Goal: Complete application form: Complete application form

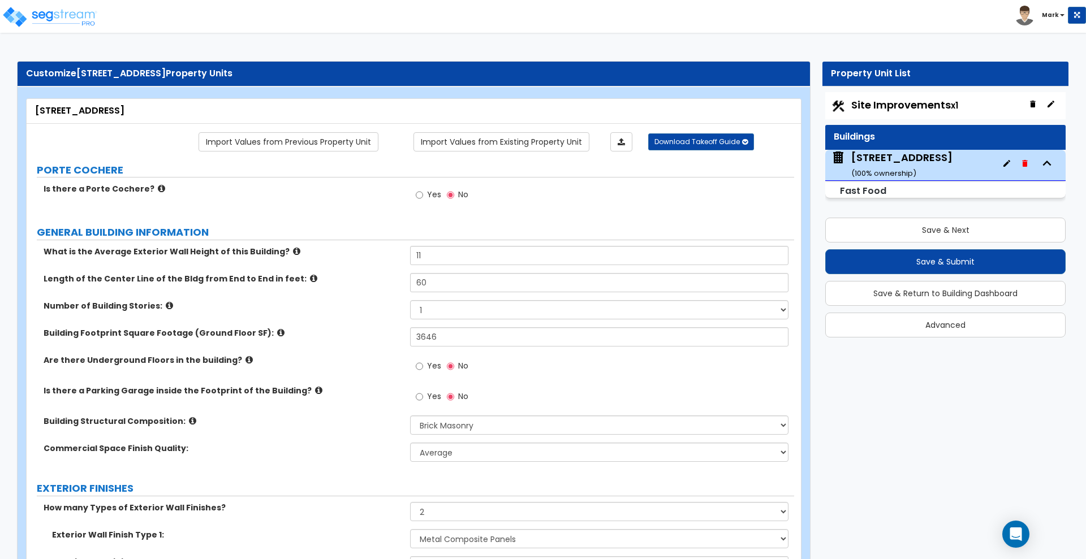
select select "5"
select select "1"
select select "2"
select select "11"
select select "10"
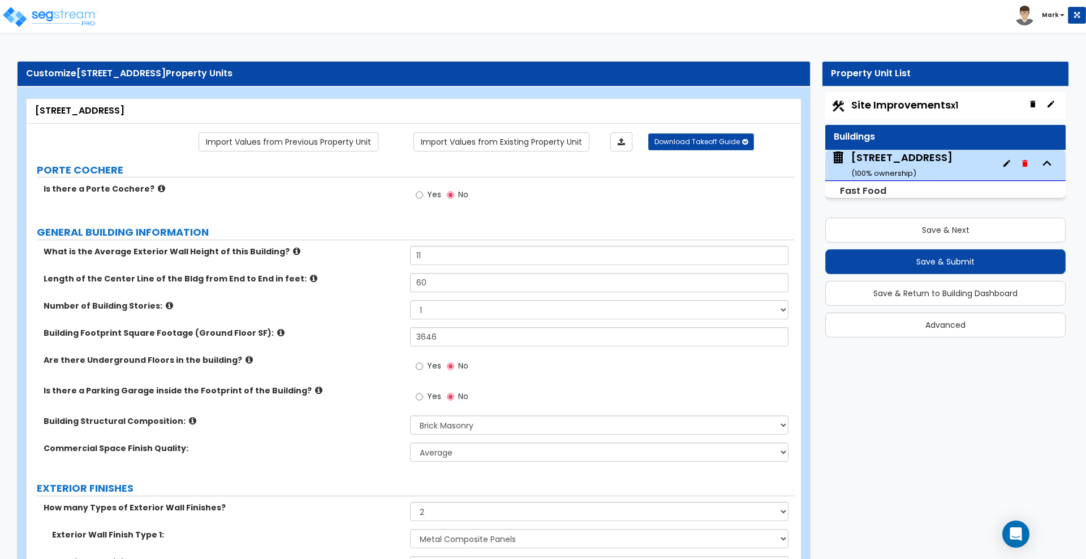
select select "1"
select select "2"
select select "1"
select select "2"
select select "1"
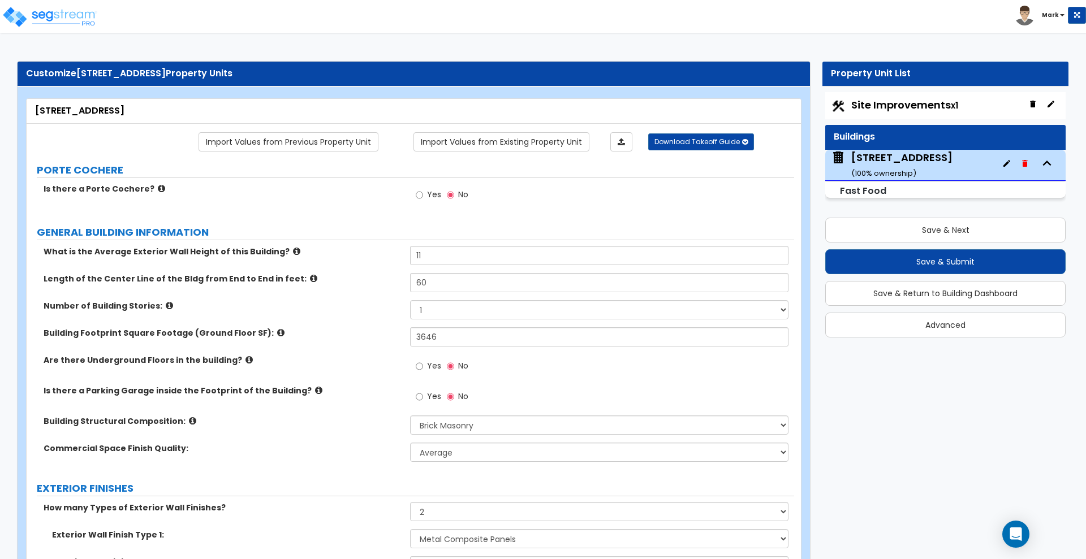
select select "3"
select select "2"
select select "1"
select select "3"
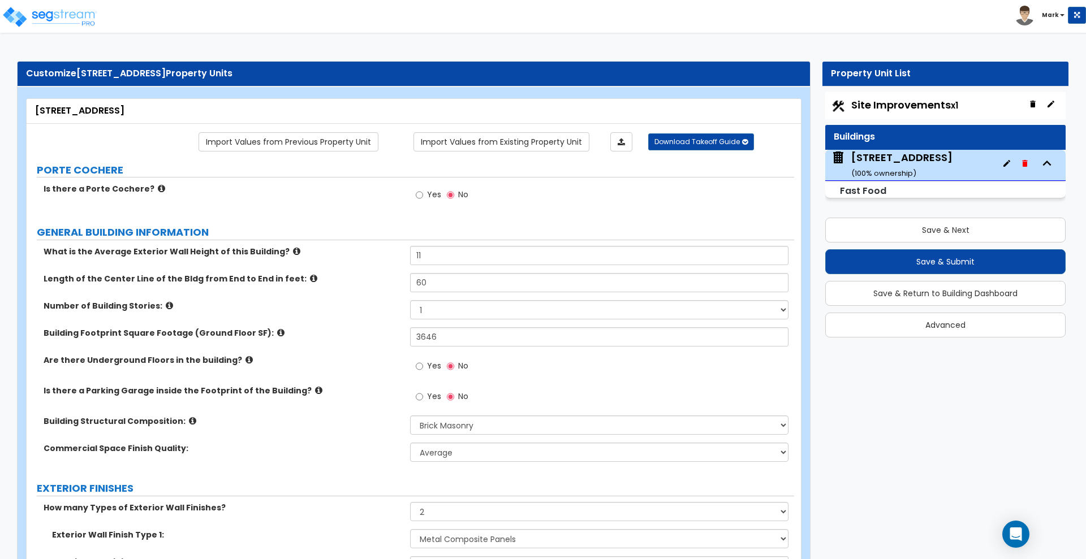
select select "1"
select select "6"
select select "4"
select select "2"
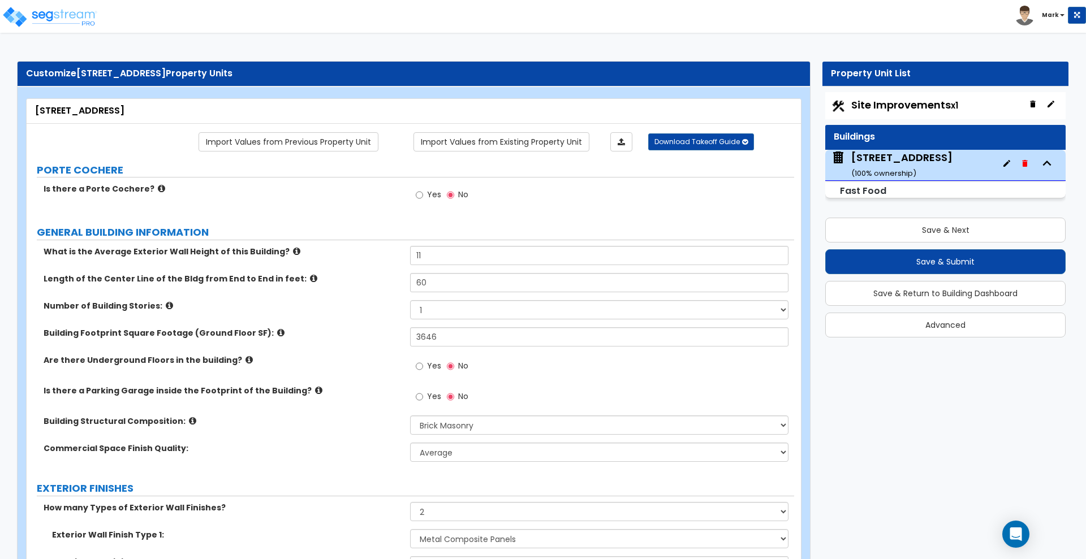
select select "3"
select select "2"
select select "1"
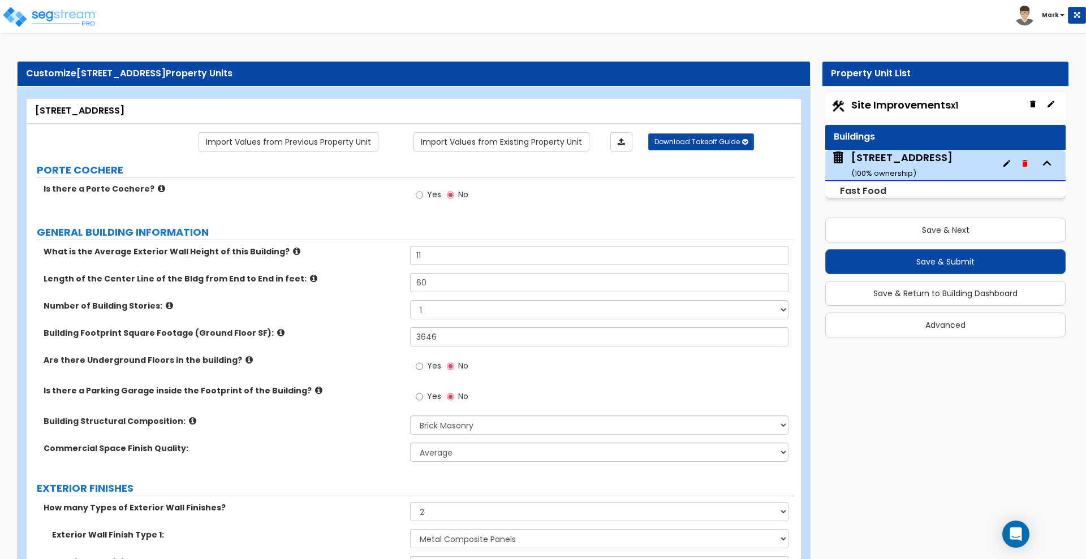
select select "3"
select select "2"
select select "1"
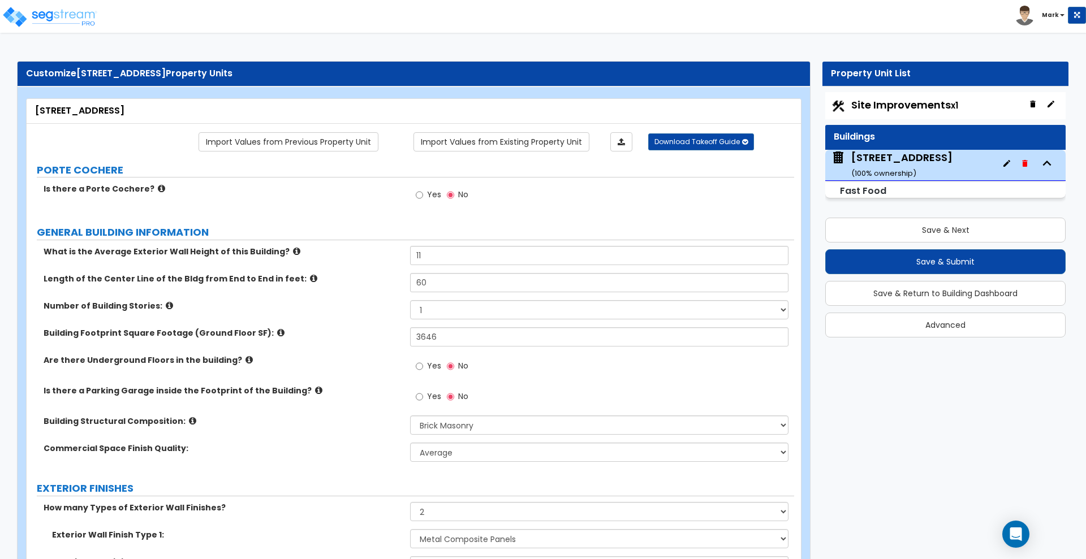
select select "3"
select select "2"
select select "3"
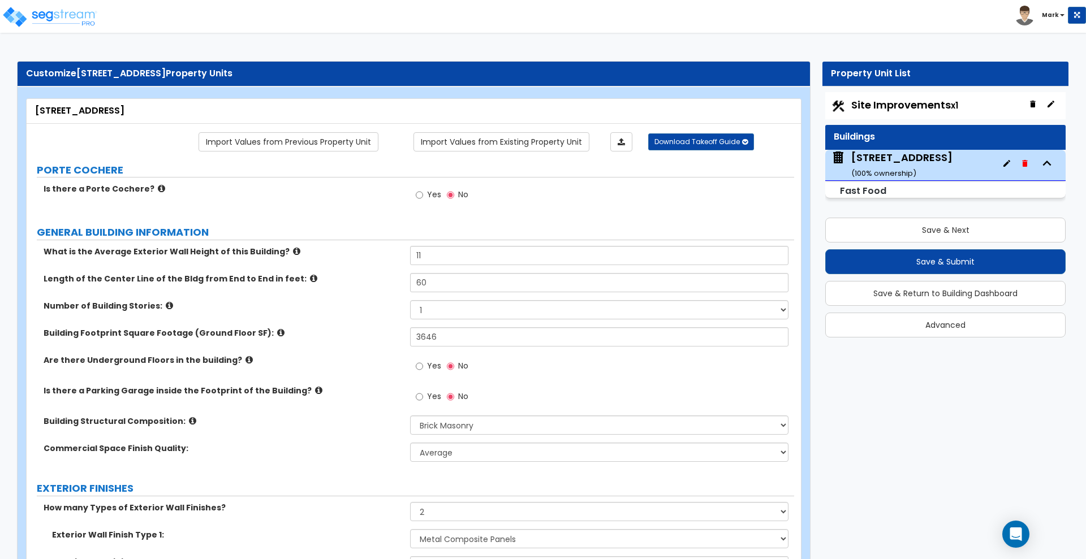
select select "2"
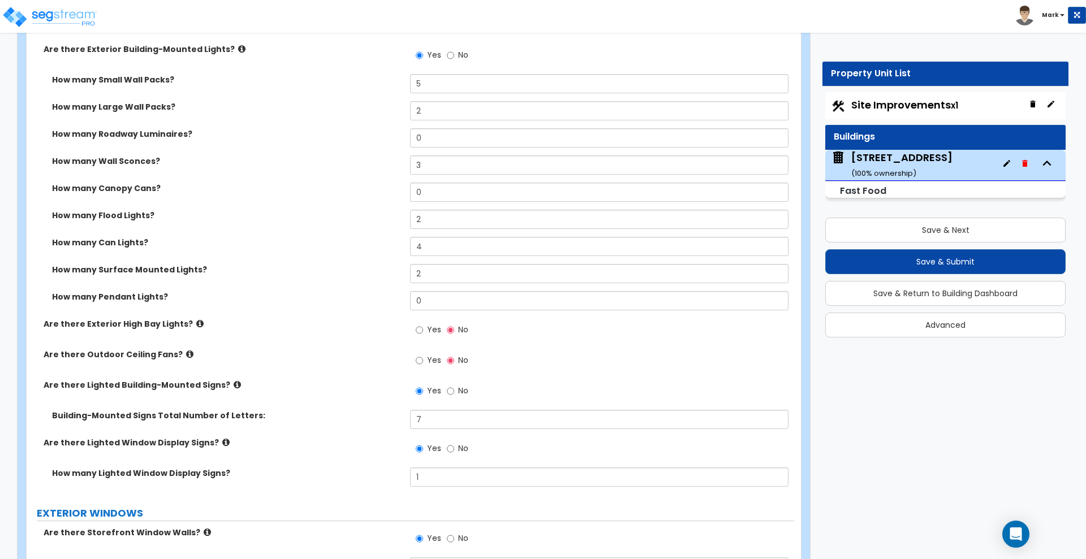
scroll to position [707, 0]
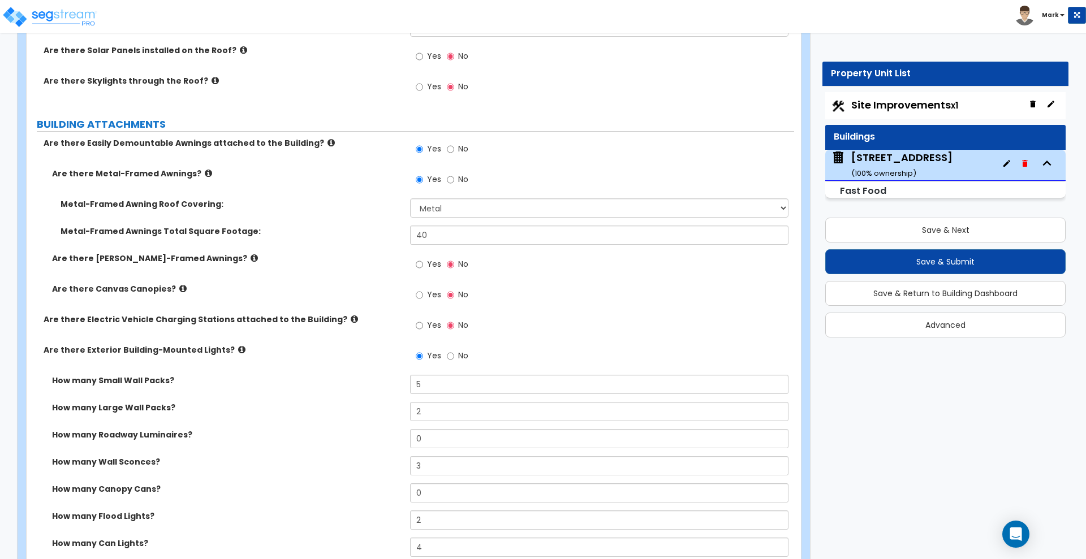
click at [907, 104] on span "Site Improvements x1" at bounding box center [904, 105] width 107 height 14
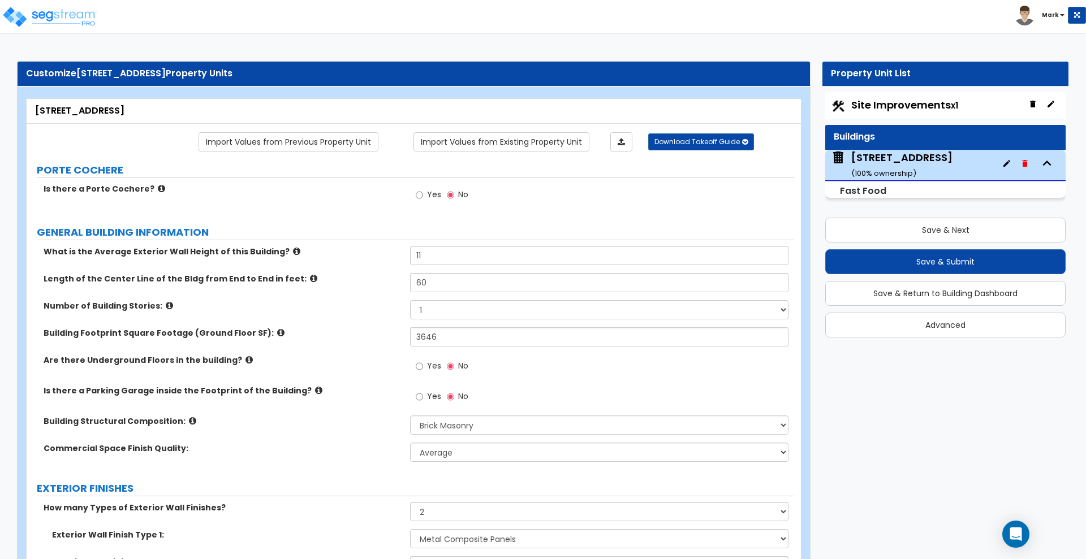
select select "2"
select select "1"
select select "2"
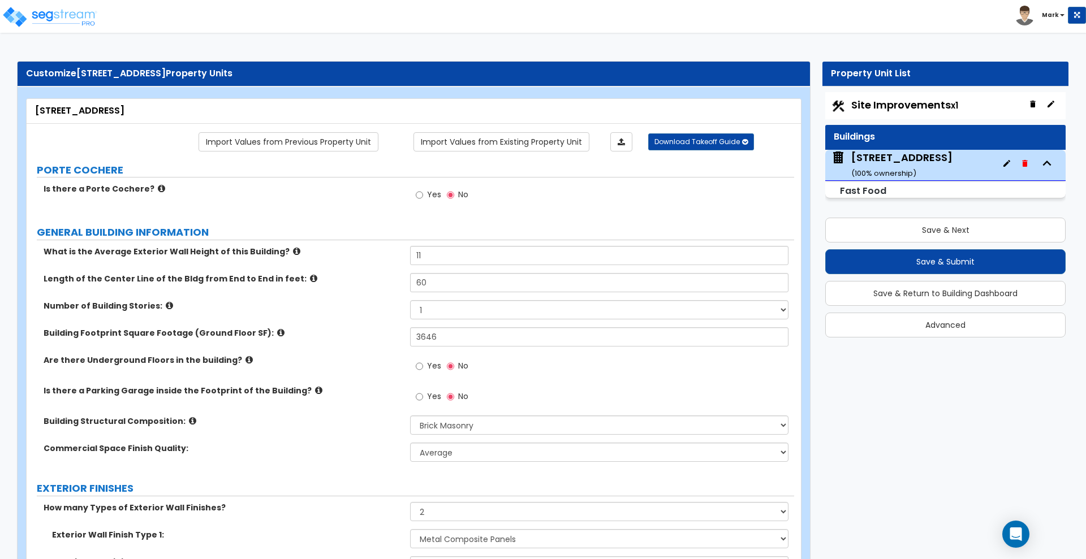
select select "2"
select select "1"
select select "2"
select select "1"
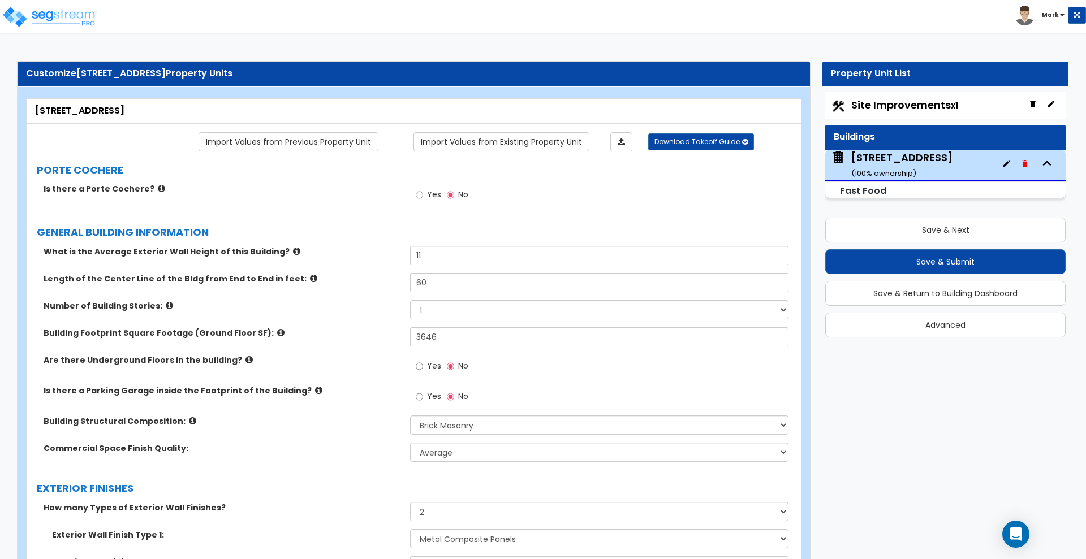
select select "2"
select select "4"
select select "1"
select select "11"
select select "2"
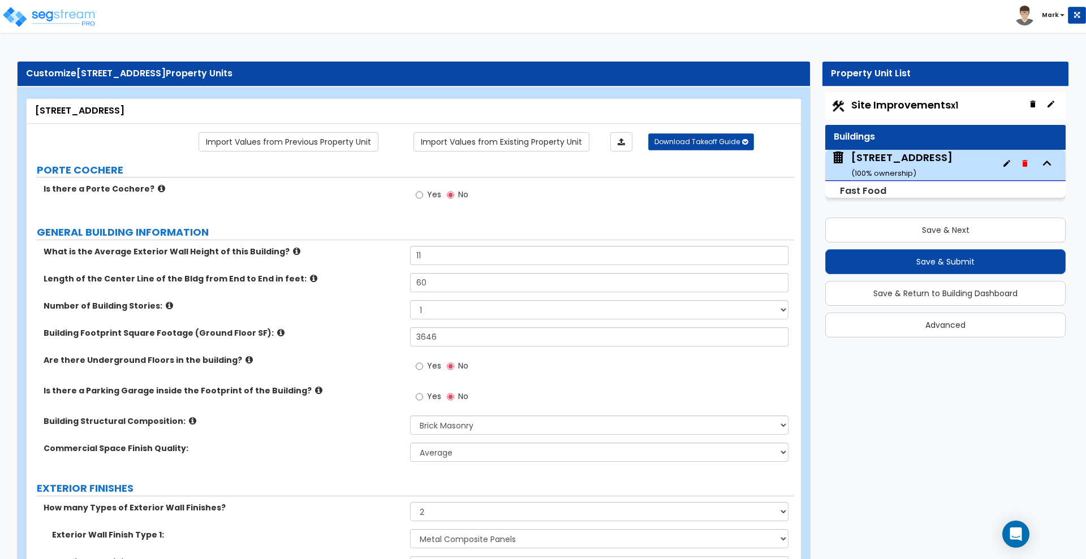
select select "4"
select select "6"
select select "1"
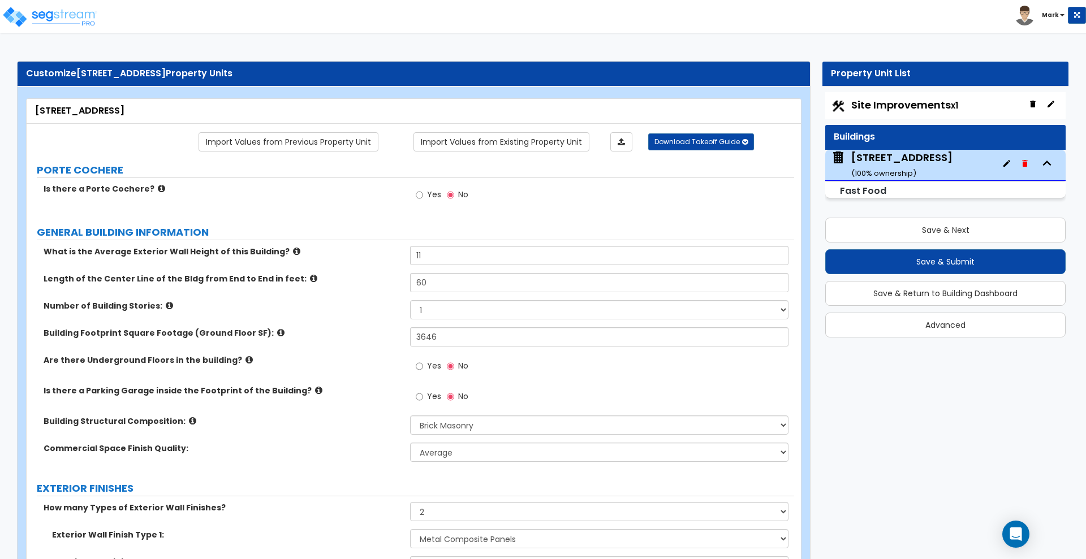
select select "1"
select select "4"
select select "2"
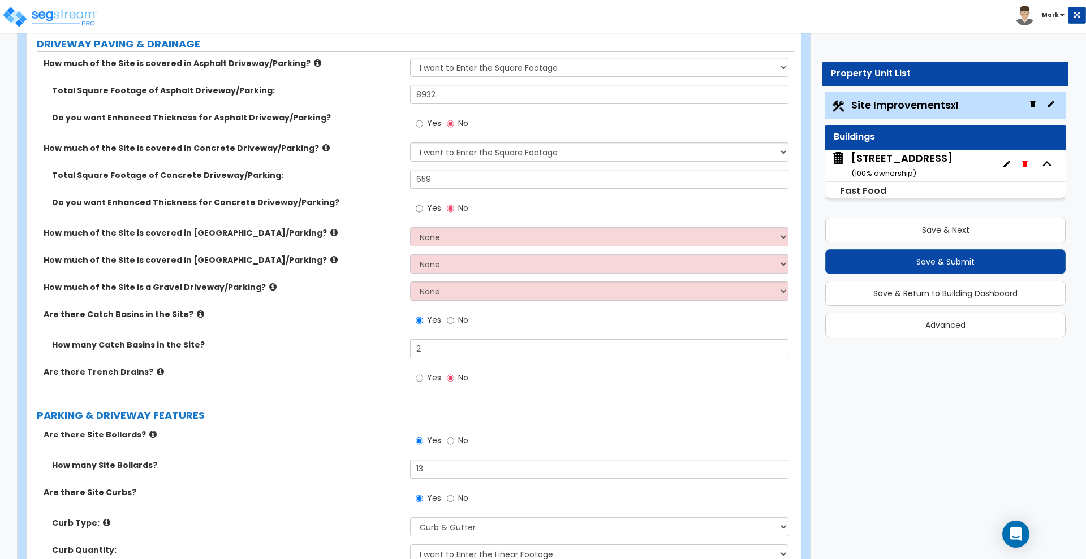
scroll to position [354, 0]
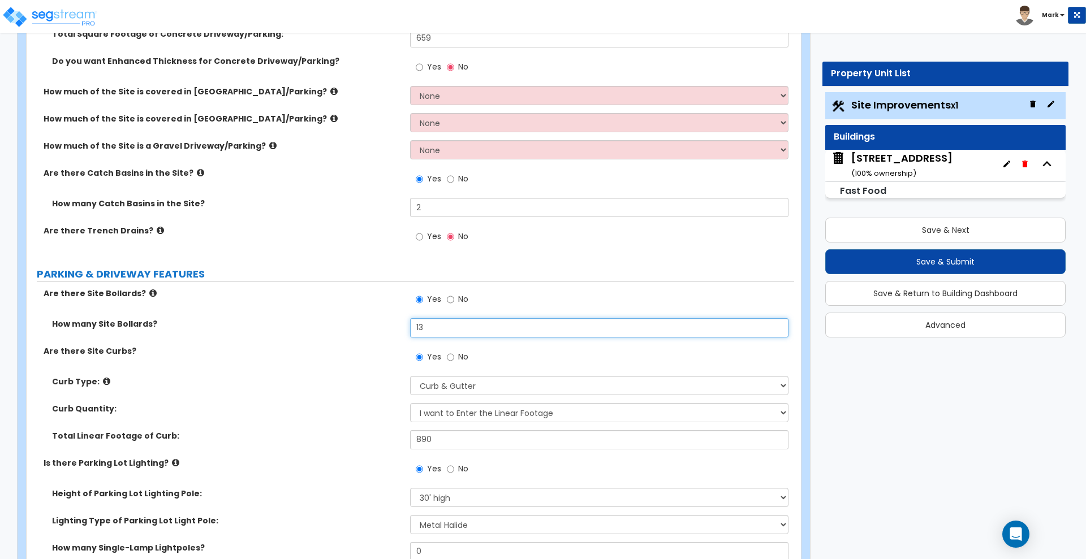
drag, startPoint x: 390, startPoint y: 337, endPoint x: 363, endPoint y: 341, distance: 27.4
click at [363, 341] on div "How many Site Bollards? 13" at bounding box center [411, 331] width 768 height 27
type input "28"
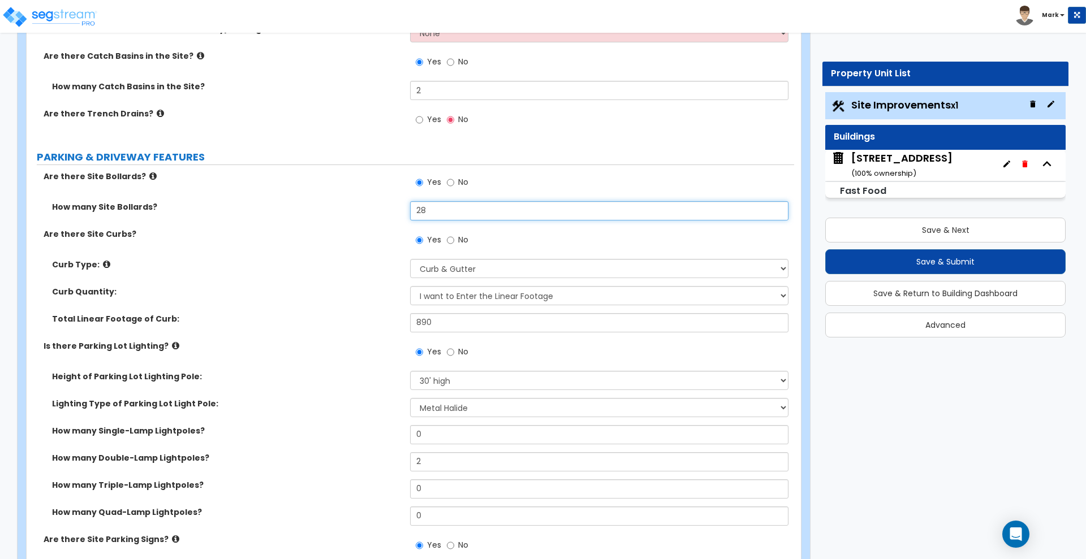
scroll to position [495, 0]
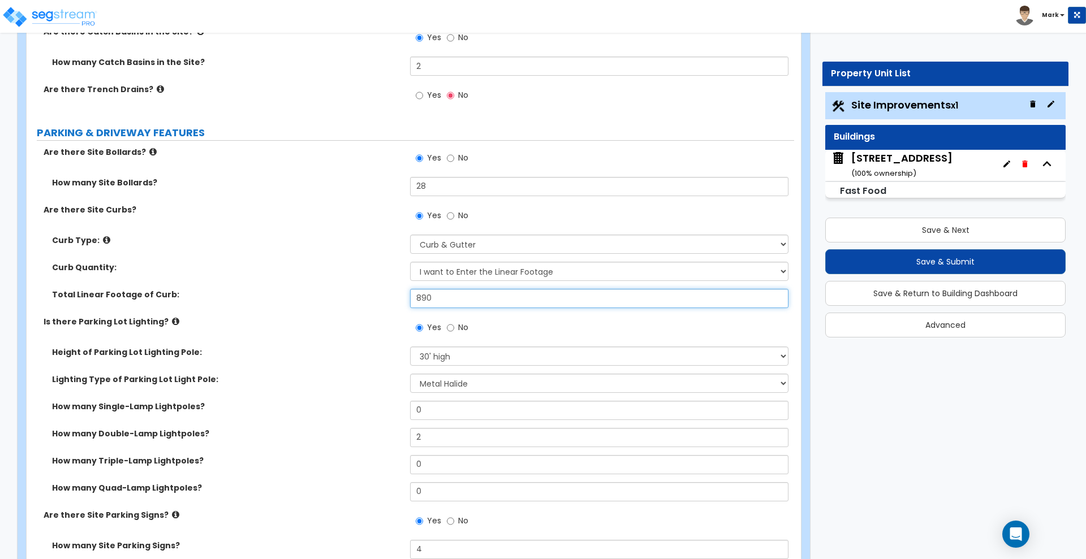
click at [421, 295] on input "890" at bounding box center [599, 298] width 378 height 19
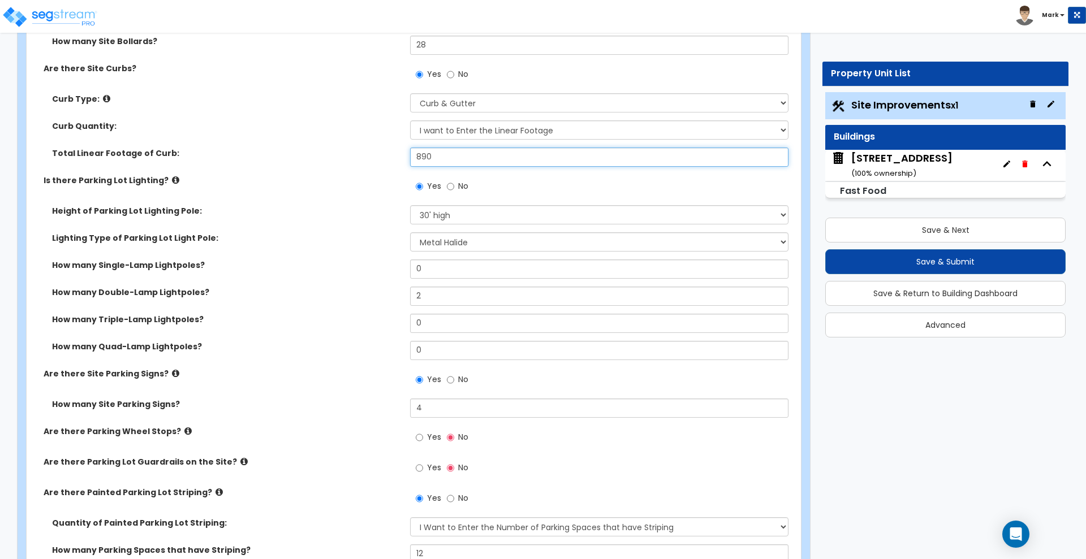
scroll to position [707, 0]
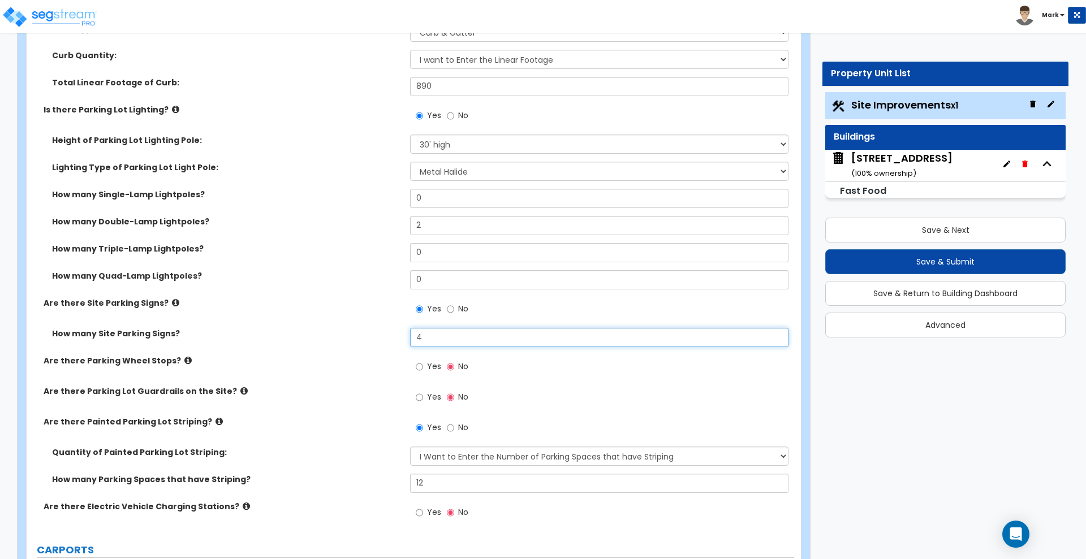
drag, startPoint x: 429, startPoint y: 336, endPoint x: 391, endPoint y: 335, distance: 37.4
click at [393, 336] on div "How many Site Parking Signs? 4" at bounding box center [411, 341] width 768 height 27
type input "6"
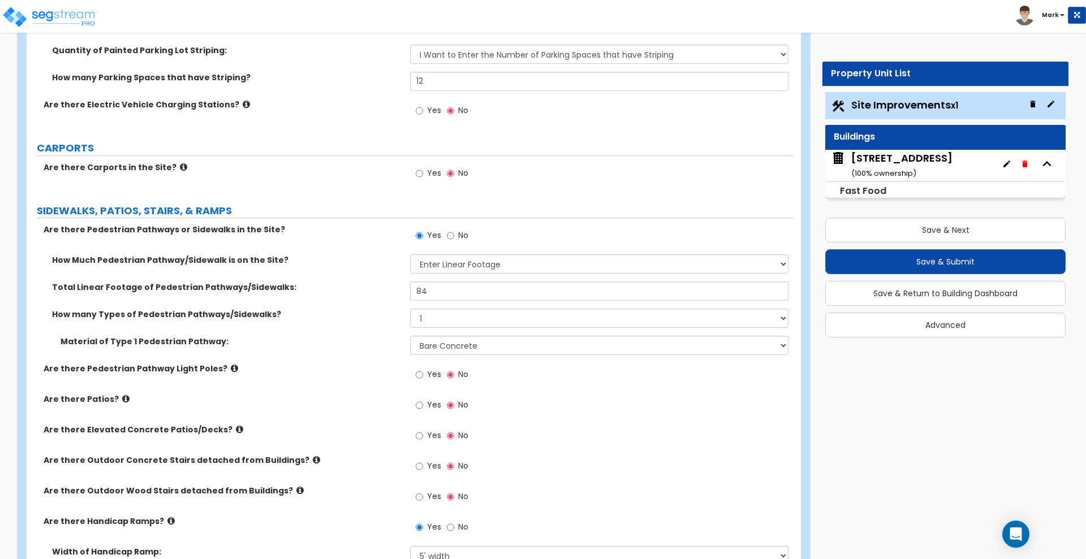
scroll to position [1131, 0]
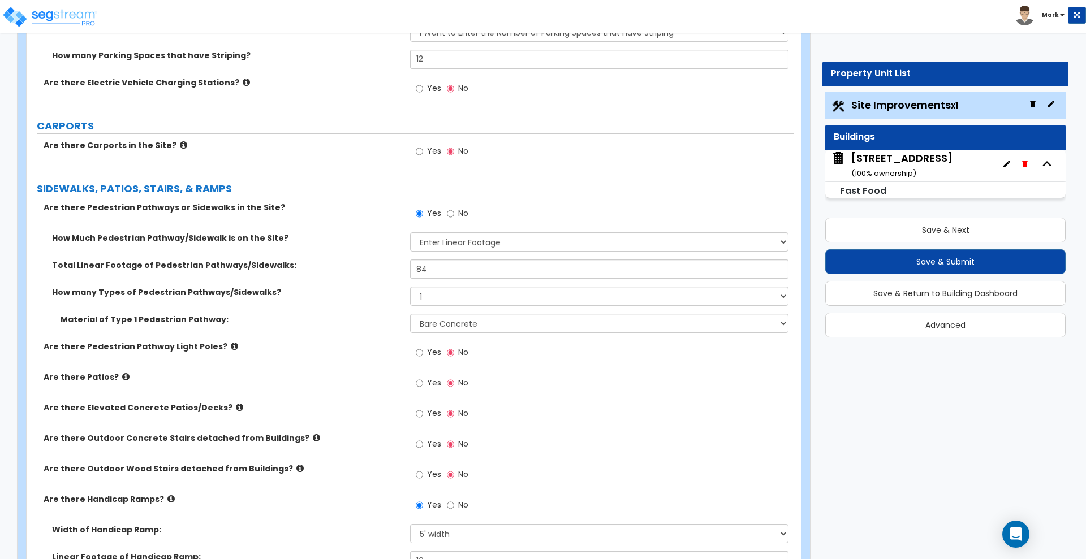
click at [122, 374] on icon at bounding box center [125, 377] width 7 height 8
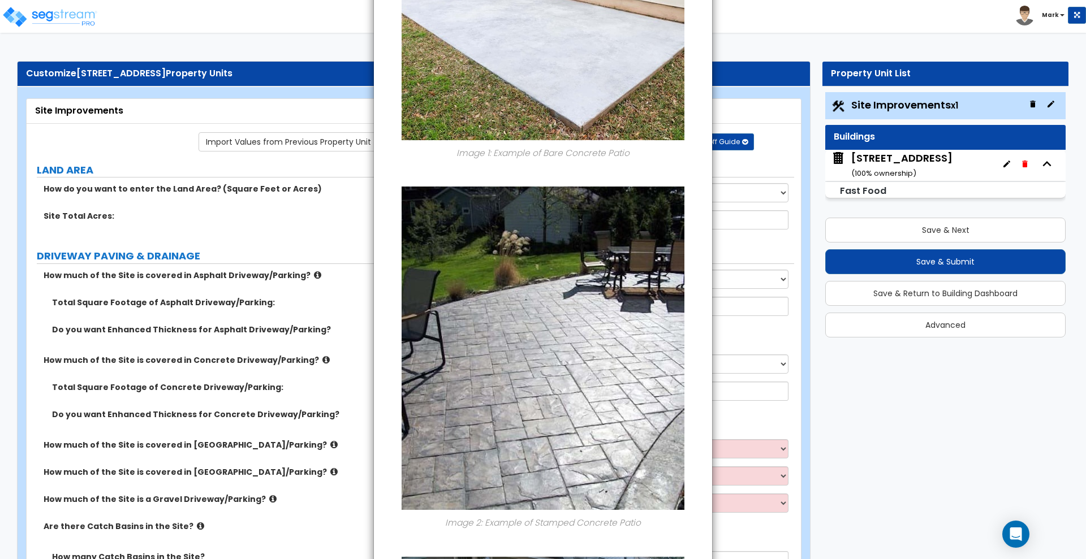
scroll to position [0, 0]
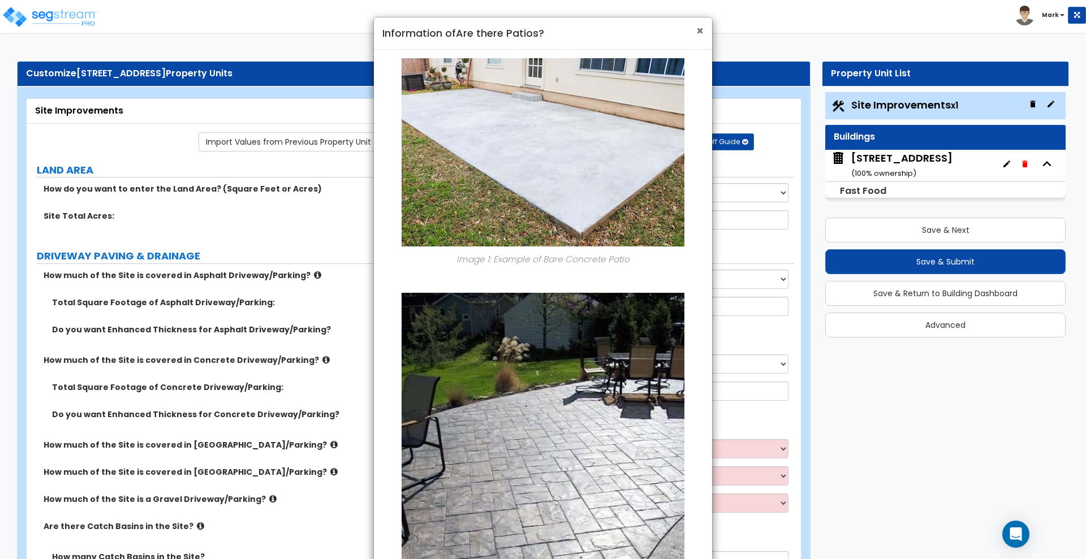
click at [701, 31] on span "×" at bounding box center [699, 31] width 7 height 16
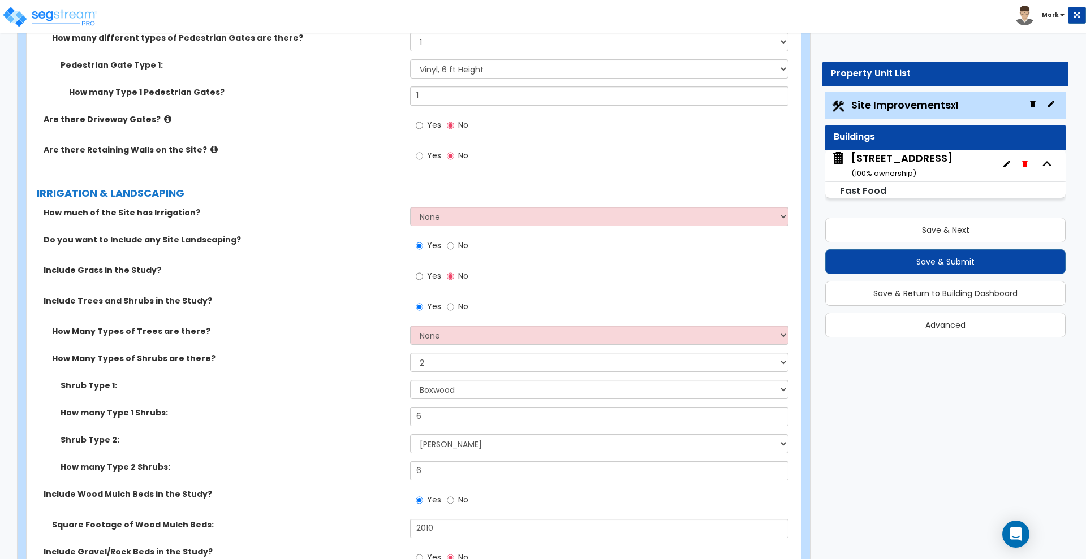
scroll to position [2263, 0]
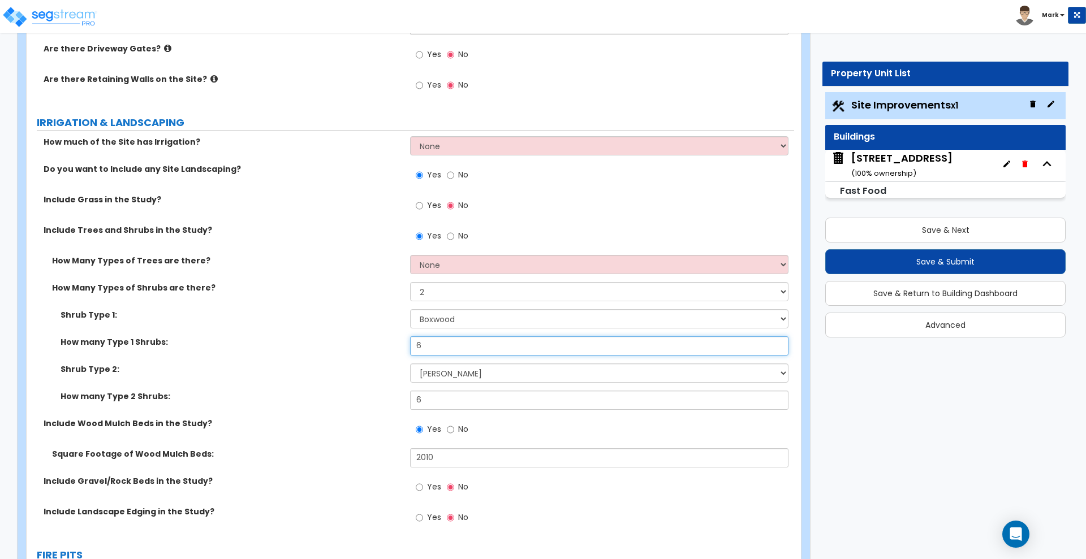
drag, startPoint x: 432, startPoint y: 343, endPoint x: 371, endPoint y: 335, distance: 61.0
click at [373, 337] on div "How many Type 1 Shrubs: 6" at bounding box center [411, 350] width 768 height 27
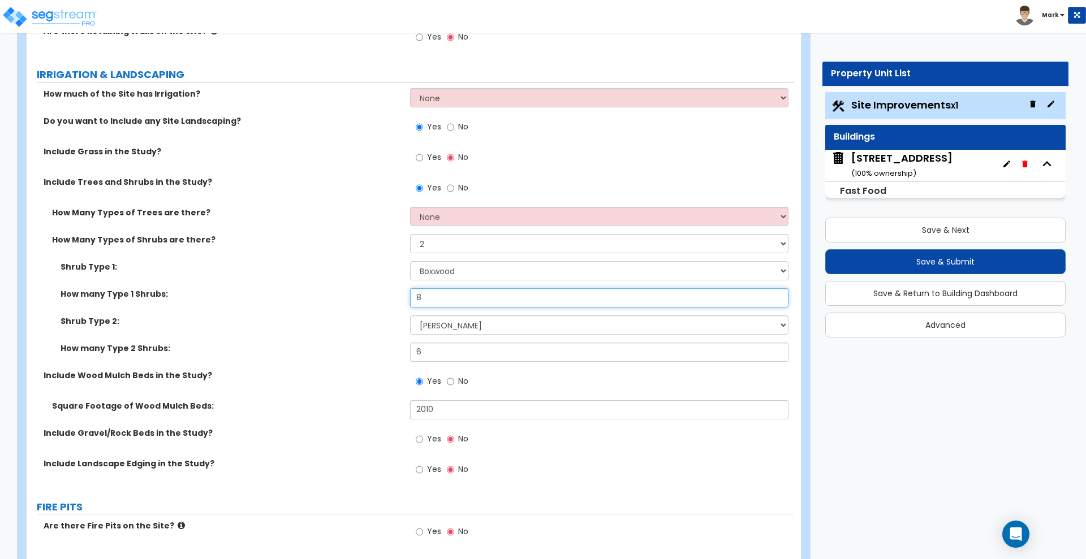
scroll to position [2334, 0]
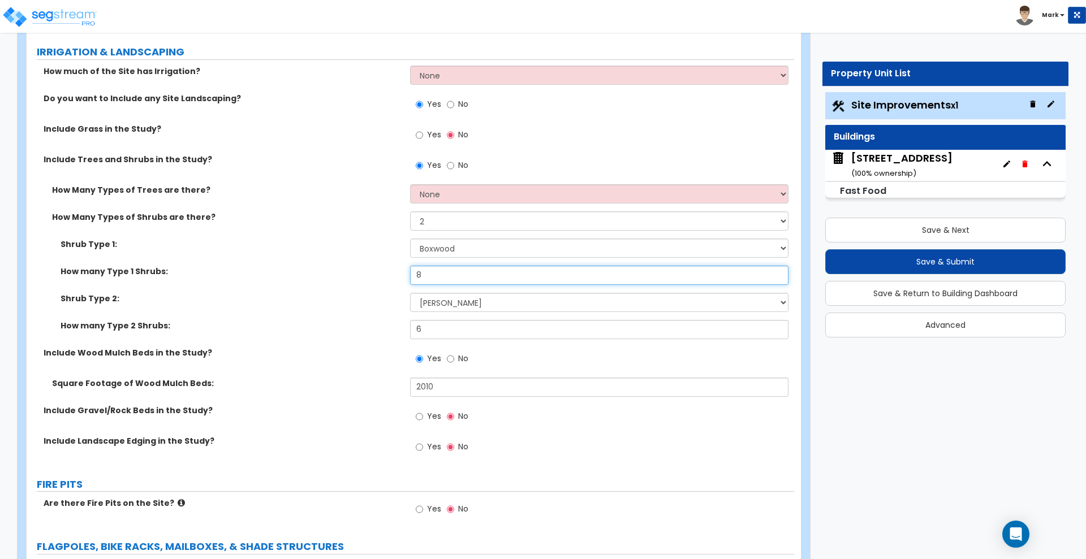
type input "8"
drag, startPoint x: 437, startPoint y: 388, endPoint x: 357, endPoint y: 376, distance: 80.6
click at [357, 376] on div "How much of the Site has Irrigation? None I want to Enter an Approximate Percen…" at bounding box center [410, 266] width 751 height 401
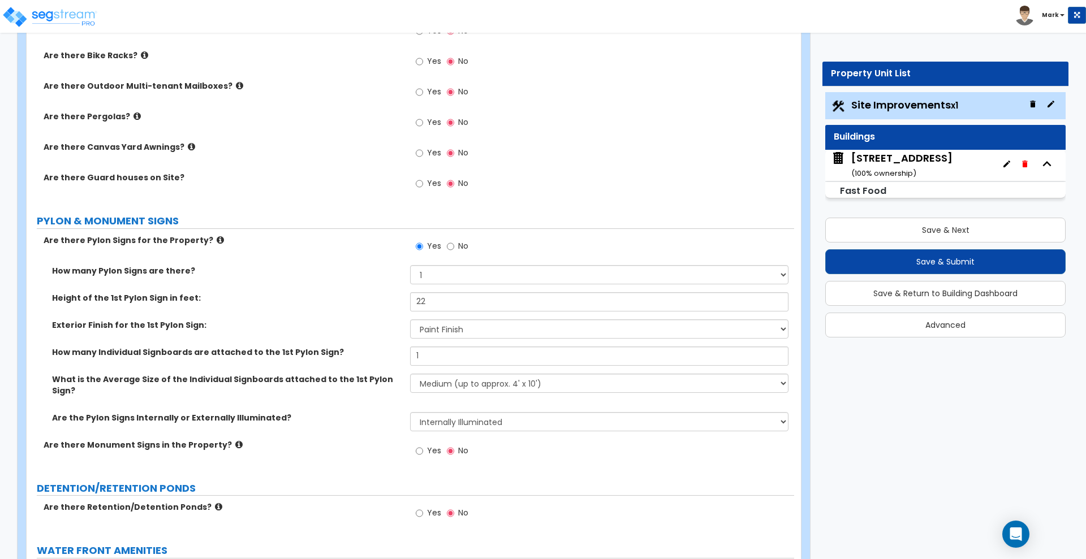
scroll to position [2899, 0]
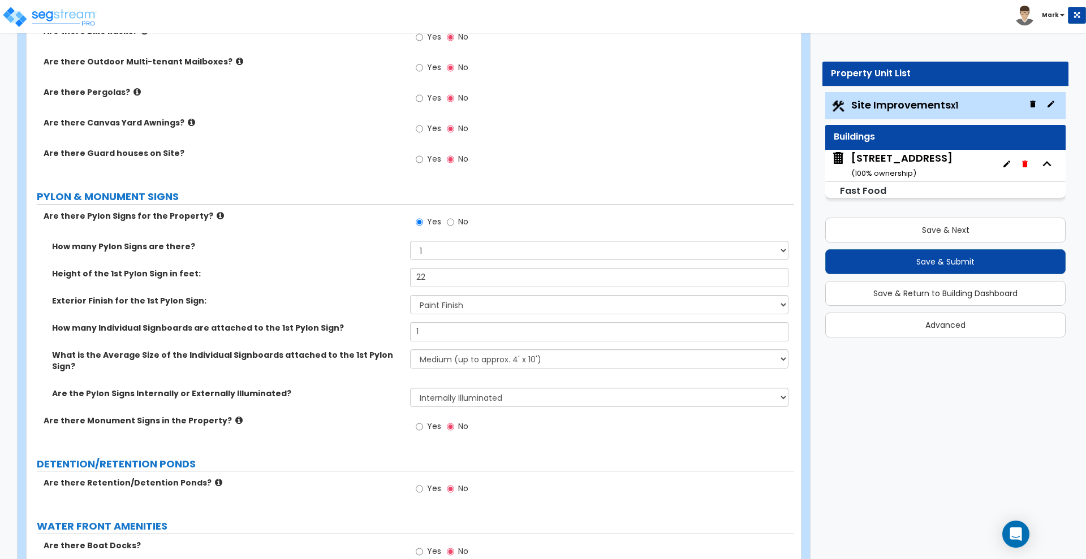
type input "1,810"
click at [479, 360] on select "Small (up to approx. 2' x 10') Medium (up to approx. 4' x 10') Large (up to app…" at bounding box center [599, 359] width 378 height 19
click at [343, 283] on div "Height of the 1st Pylon Sign in feet: 22" at bounding box center [411, 281] width 768 height 27
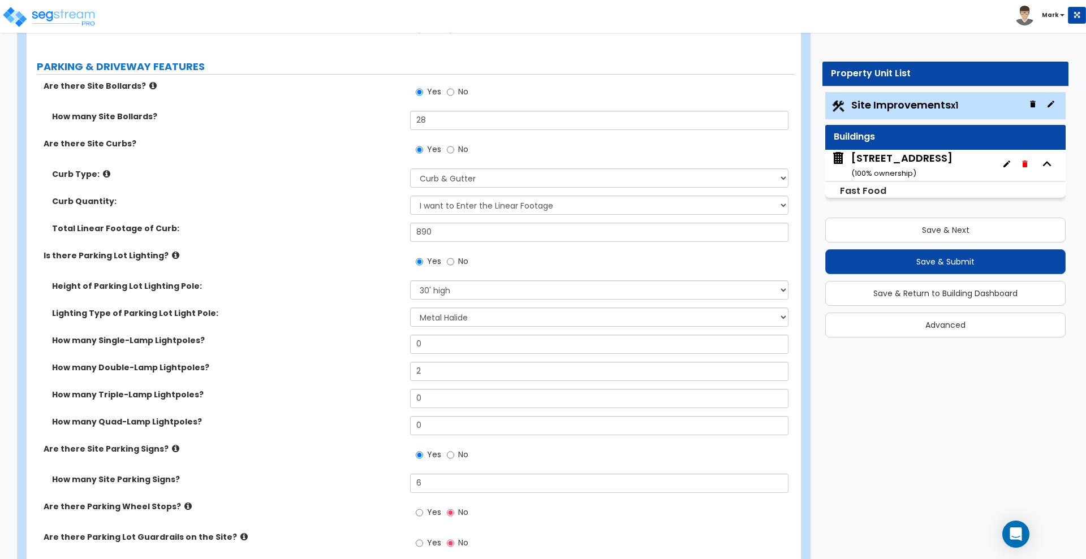
scroll to position [596, 0]
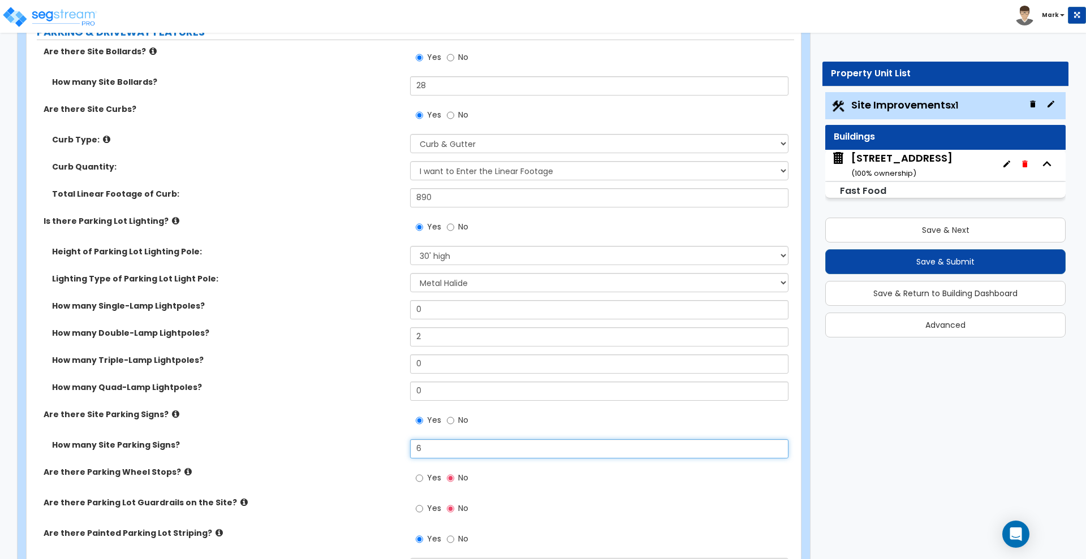
drag, startPoint x: 417, startPoint y: 448, endPoint x: 372, endPoint y: 442, distance: 45.6
click at [378, 444] on div "How many Site Parking Signs? 6" at bounding box center [411, 453] width 768 height 27
type input "1"
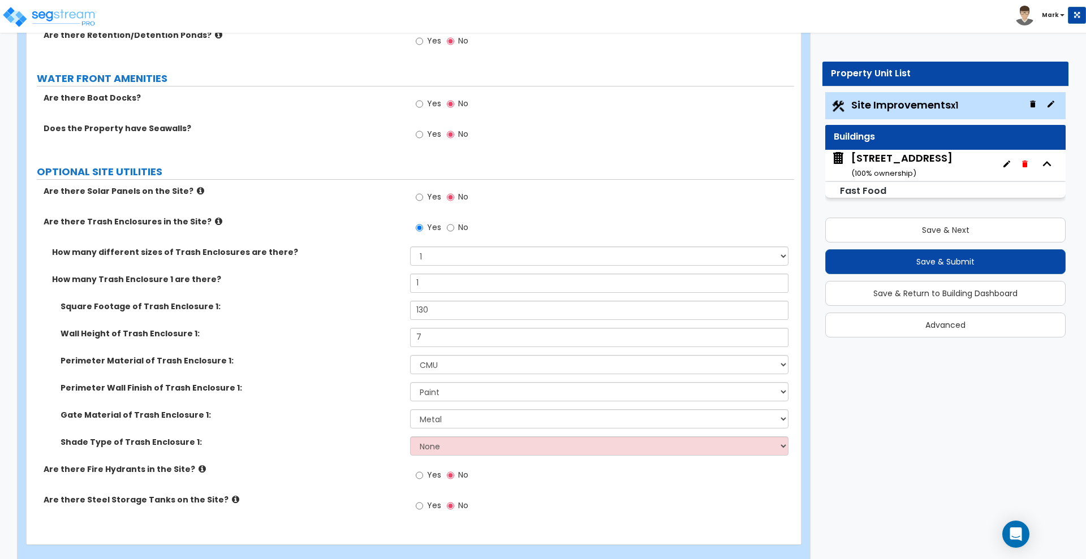
scroll to position [3354, 0]
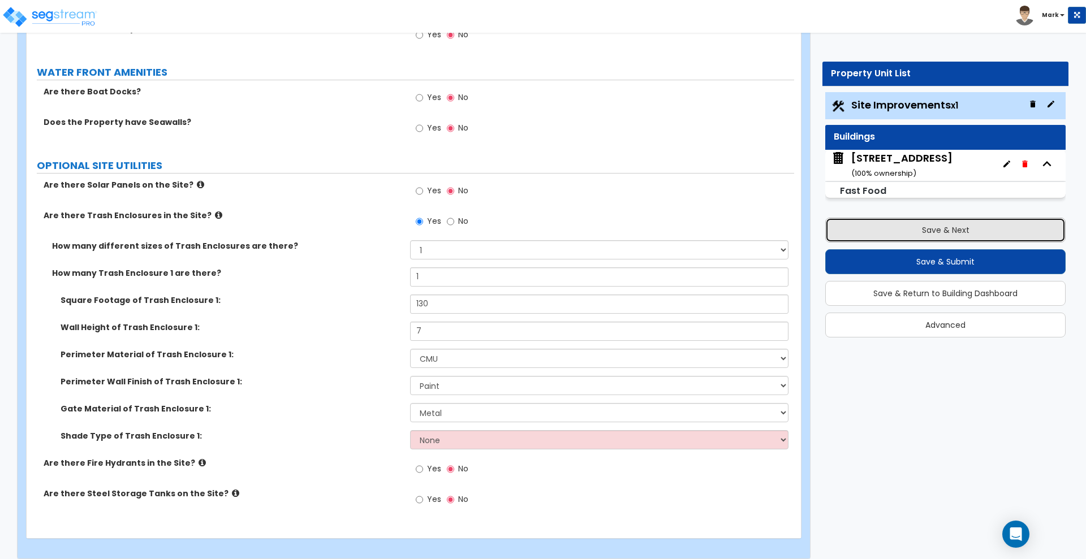
click at [993, 227] on button "Save & Next" at bounding box center [945, 230] width 240 height 25
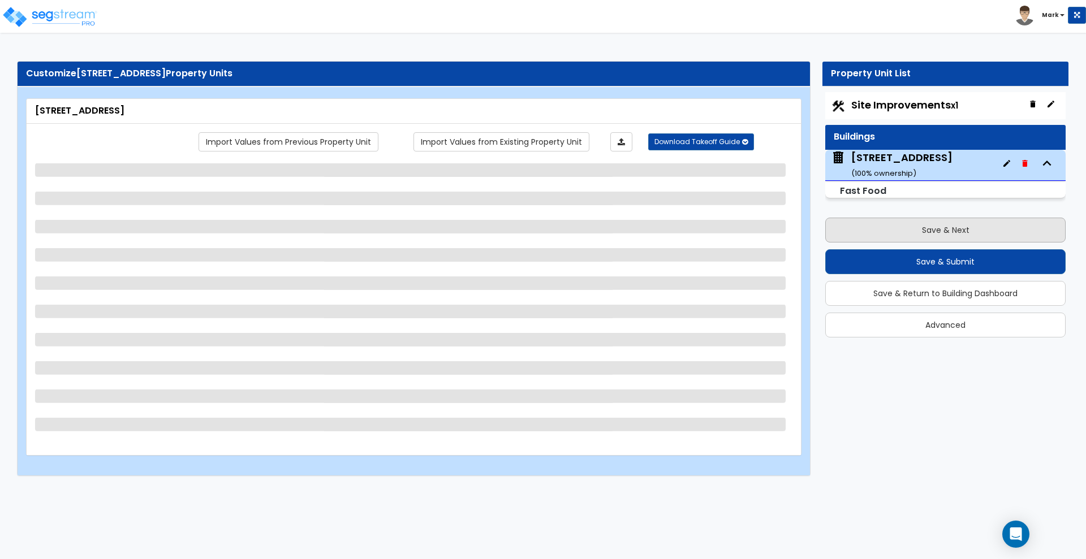
scroll to position [0, 0]
select select "5"
select select "1"
select select "2"
select select "11"
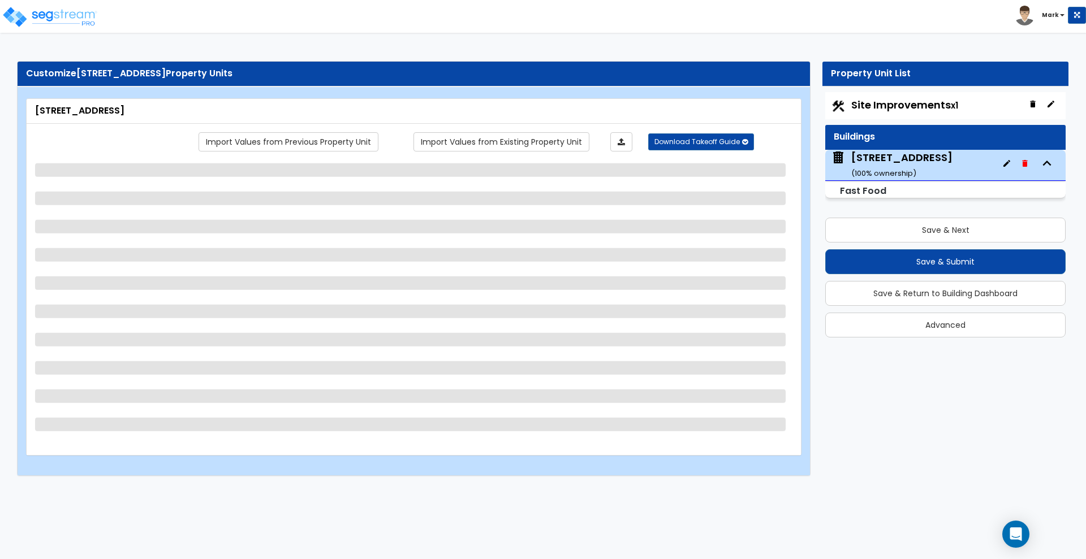
select select "10"
select select "1"
select select "2"
select select "1"
select select "2"
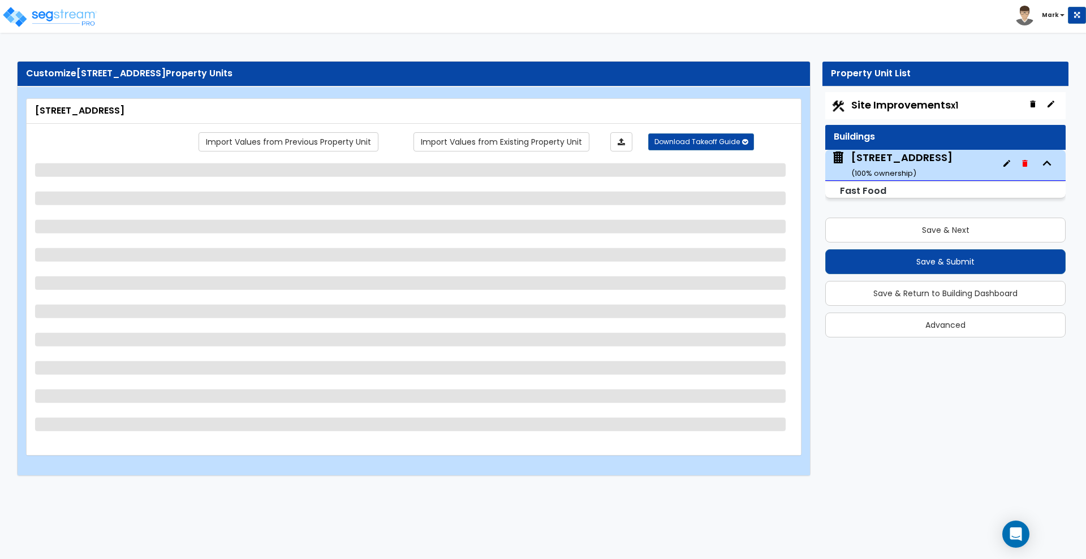
select select "1"
select select "3"
select select "2"
select select "1"
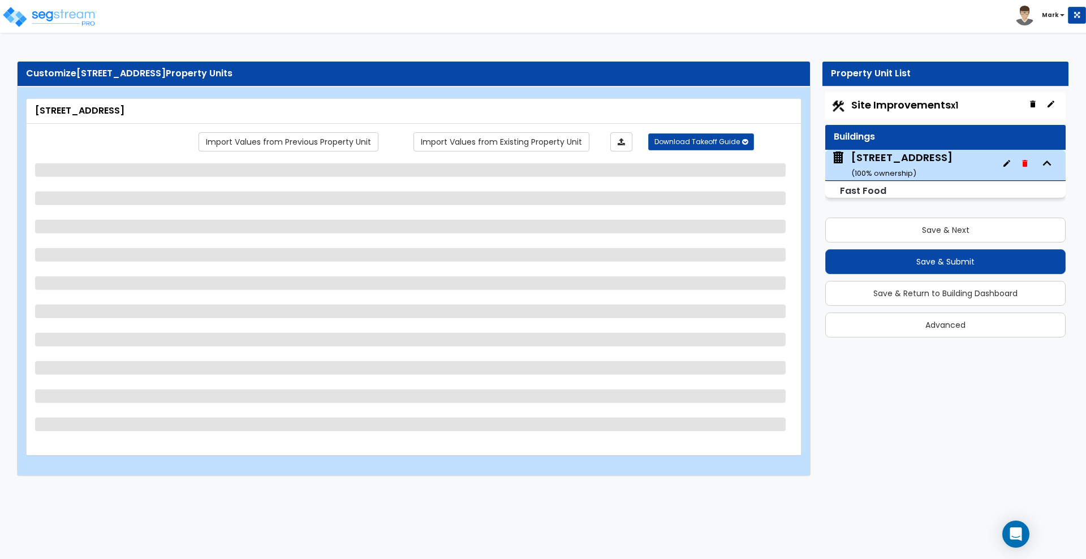
select select "3"
select select "1"
select select "6"
select select "4"
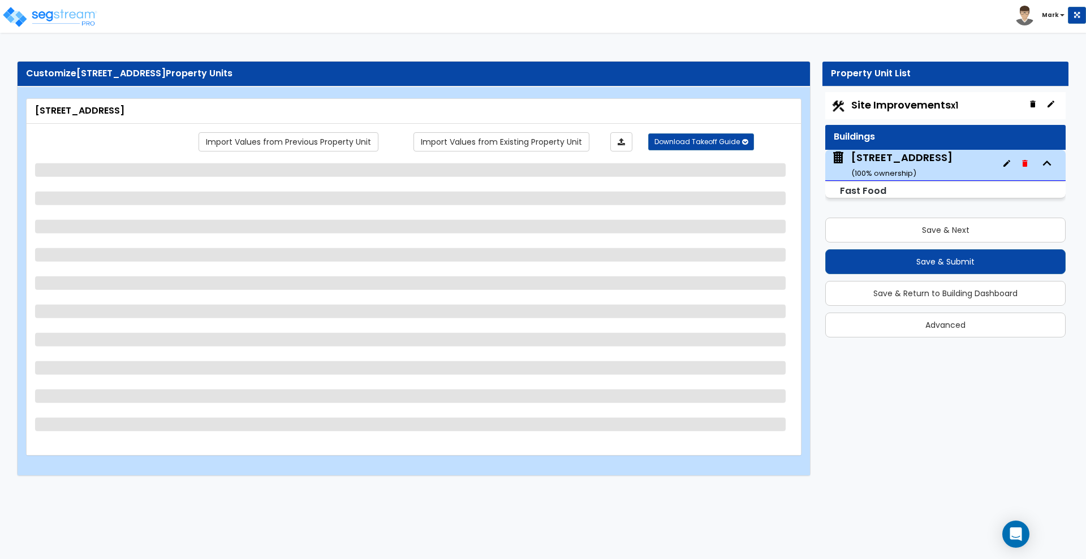
select select "2"
select select "3"
select select "2"
select select "1"
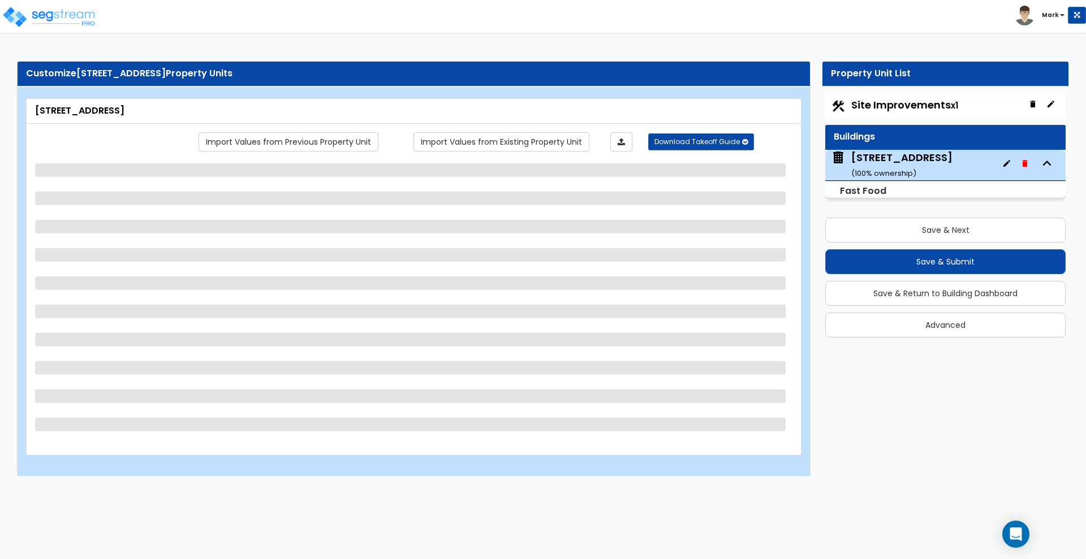
select select "1"
select select "3"
select select "2"
select select "1"
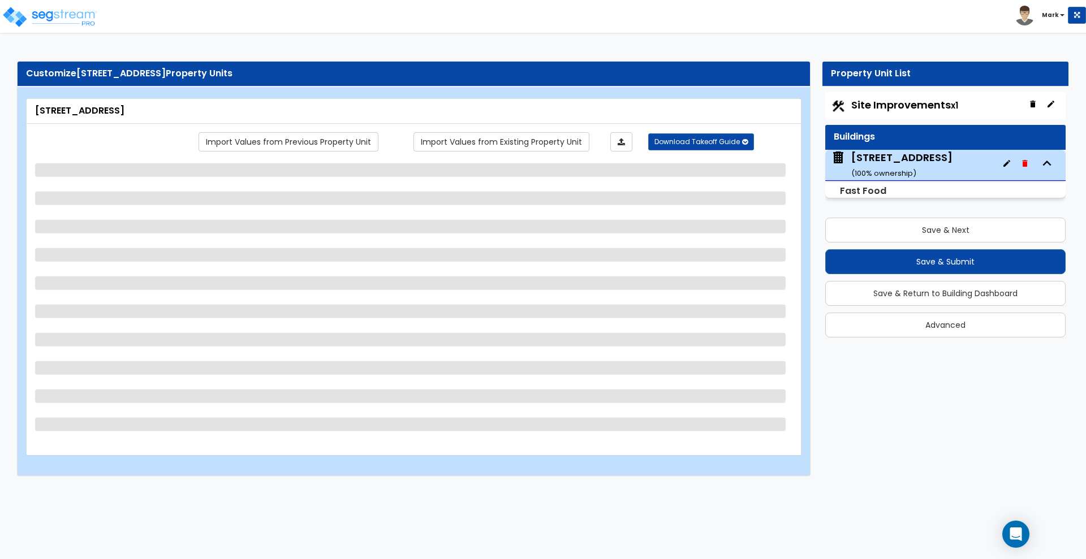
select select "1"
select select "3"
select select "2"
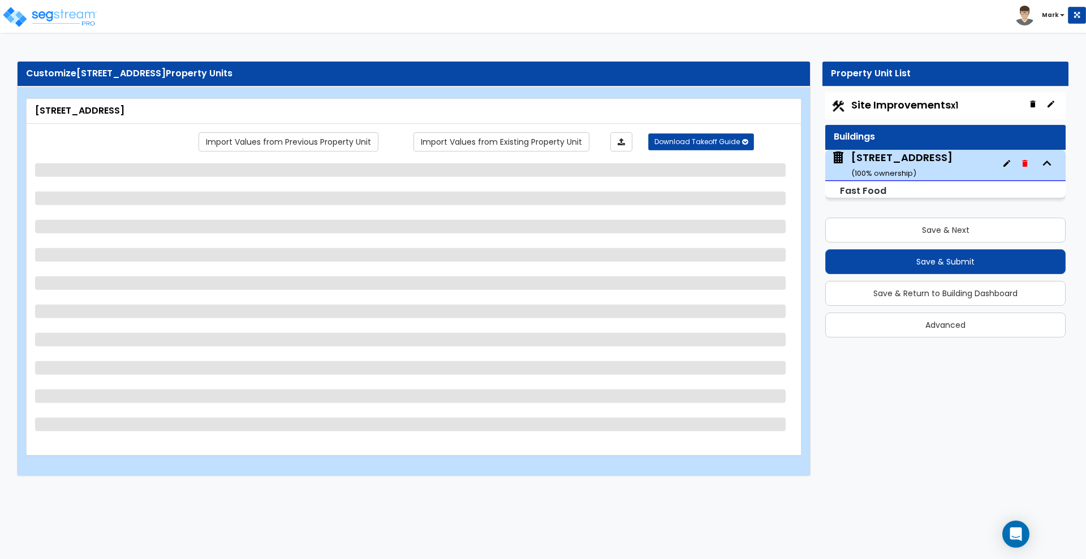
select select "3"
select select "2"
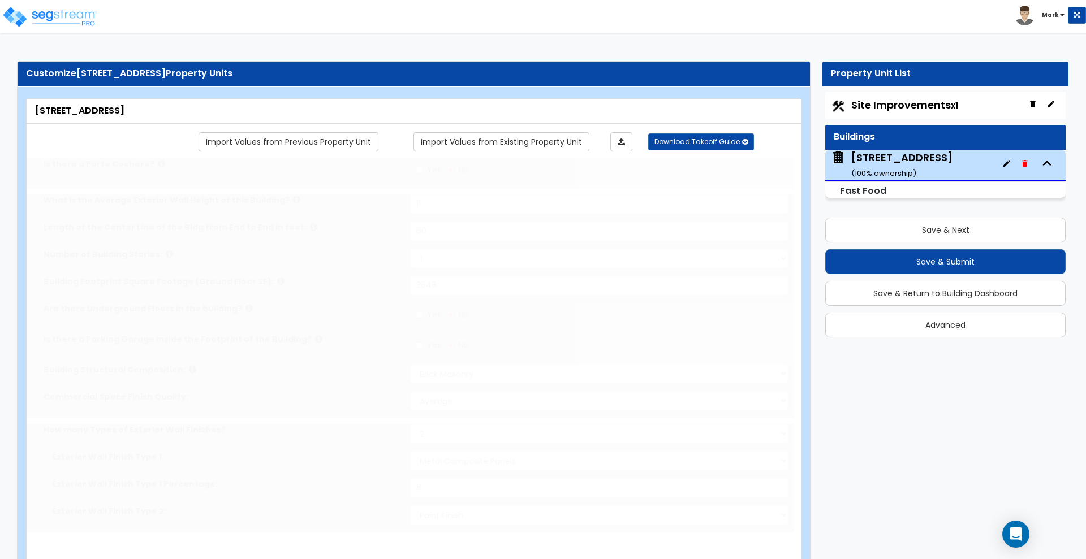
type input "50"
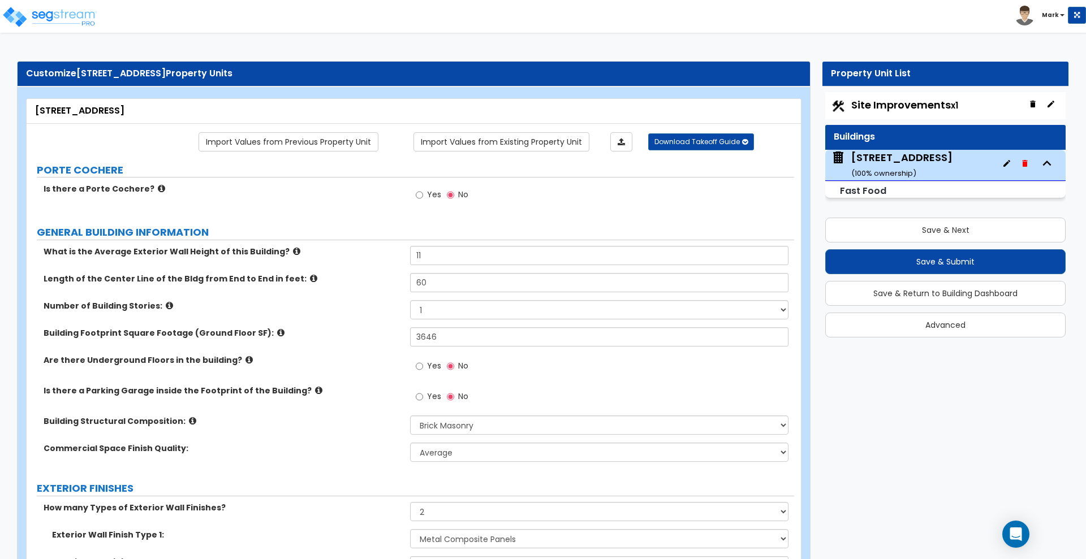
click at [158, 187] on icon at bounding box center [161, 188] width 7 height 8
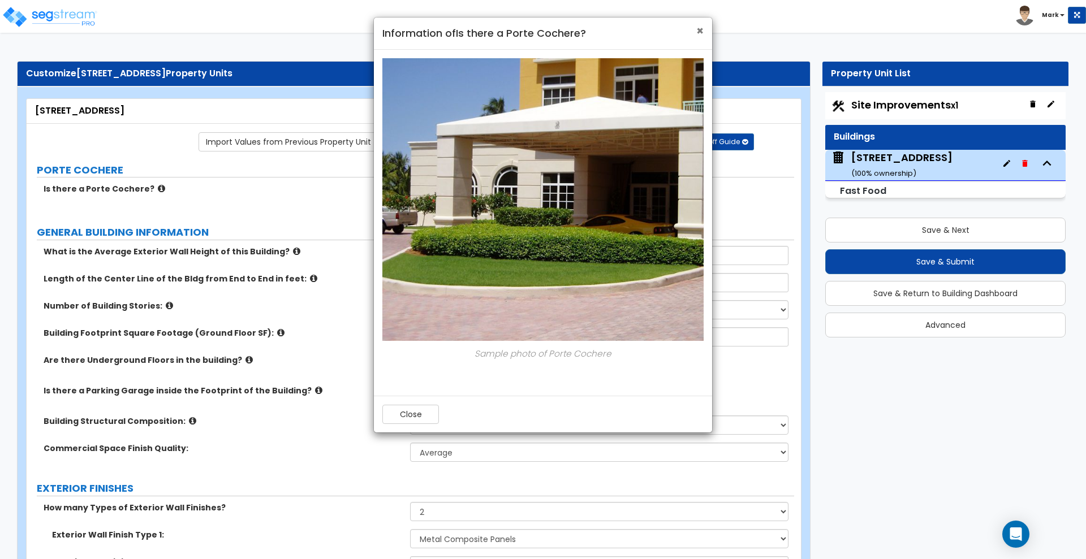
click at [703, 32] on span "×" at bounding box center [699, 31] width 7 height 16
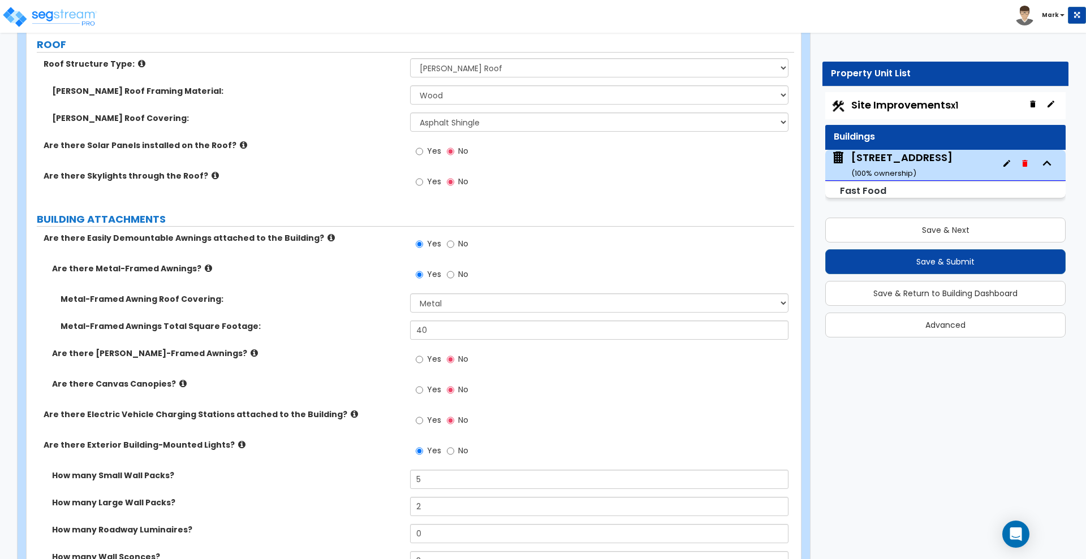
scroll to position [636, 0]
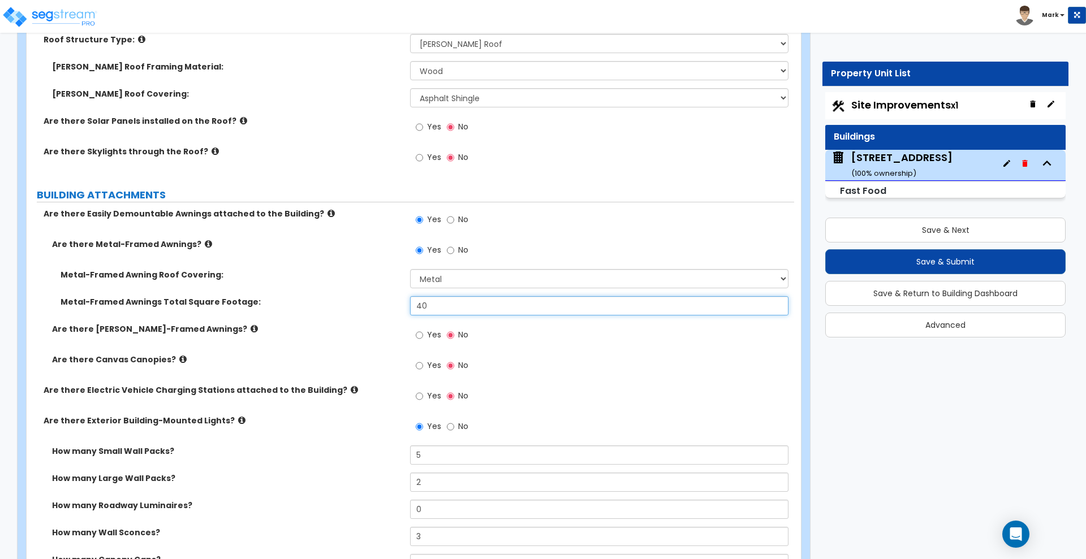
drag, startPoint x: 335, startPoint y: 303, endPoint x: 320, endPoint y: 302, distance: 15.3
click at [320, 303] on div "Metal-Framed Awnings Total Square Footage: 40" at bounding box center [411, 309] width 768 height 27
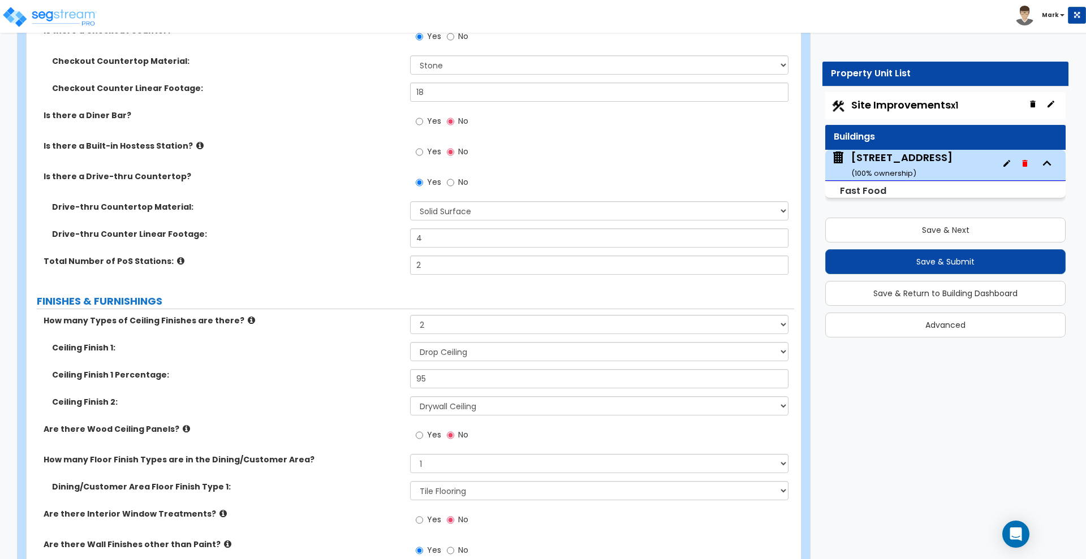
scroll to position [2121, 0]
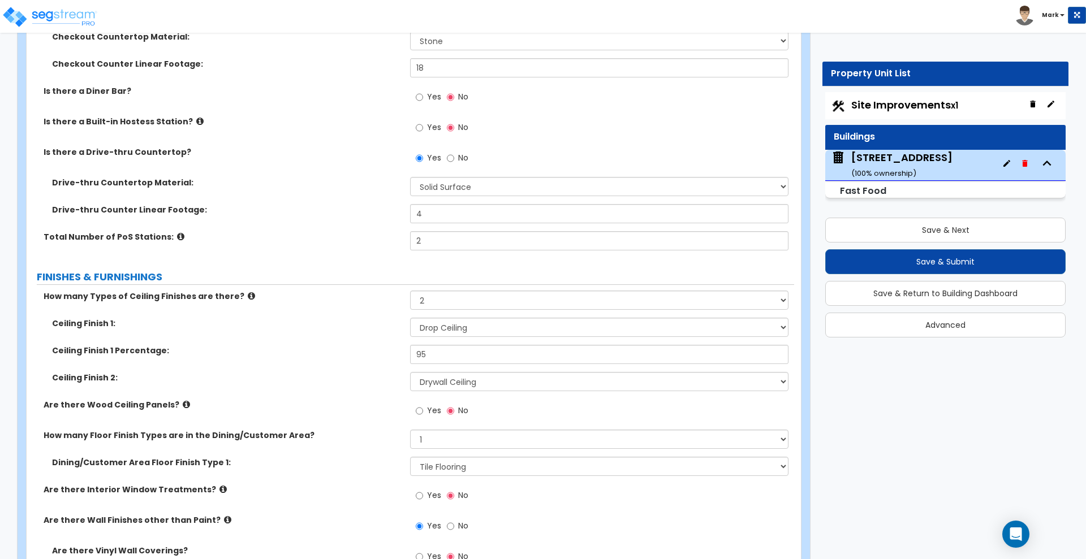
type input "70"
drag, startPoint x: 432, startPoint y: 352, endPoint x: 328, endPoint y: 354, distance: 104.1
click at [328, 354] on div "Ceiling Finish 1 Percentage: 95" at bounding box center [411, 358] width 768 height 27
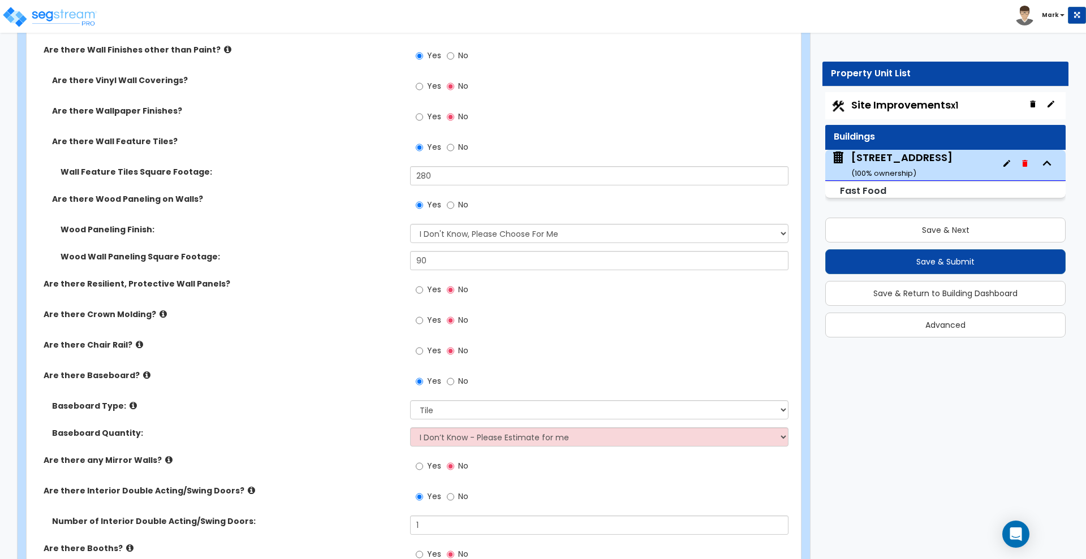
scroll to position [2616, 0]
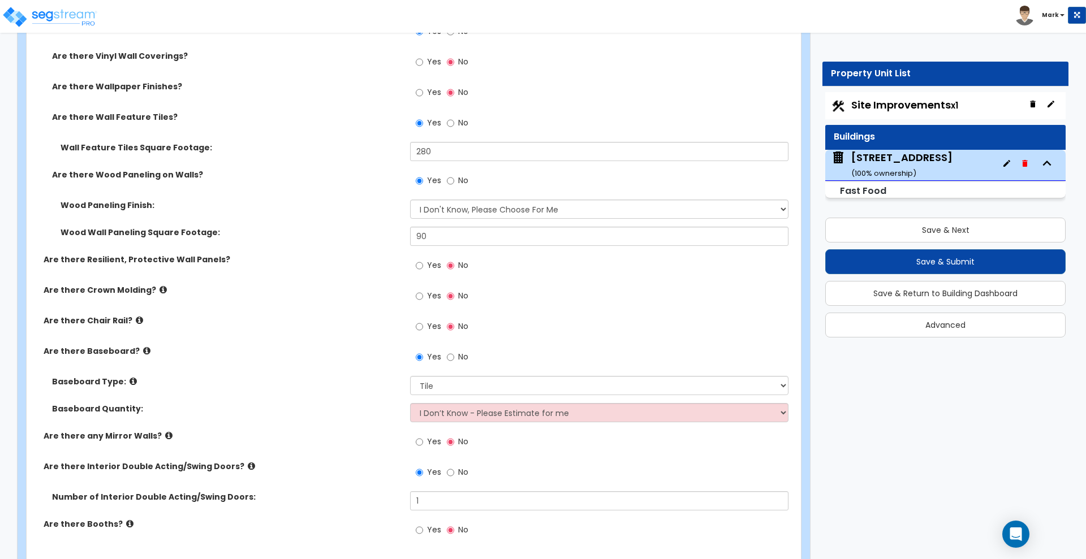
type input "96"
click at [423, 265] on input "Yes" at bounding box center [419, 266] width 7 height 12
radio input "true"
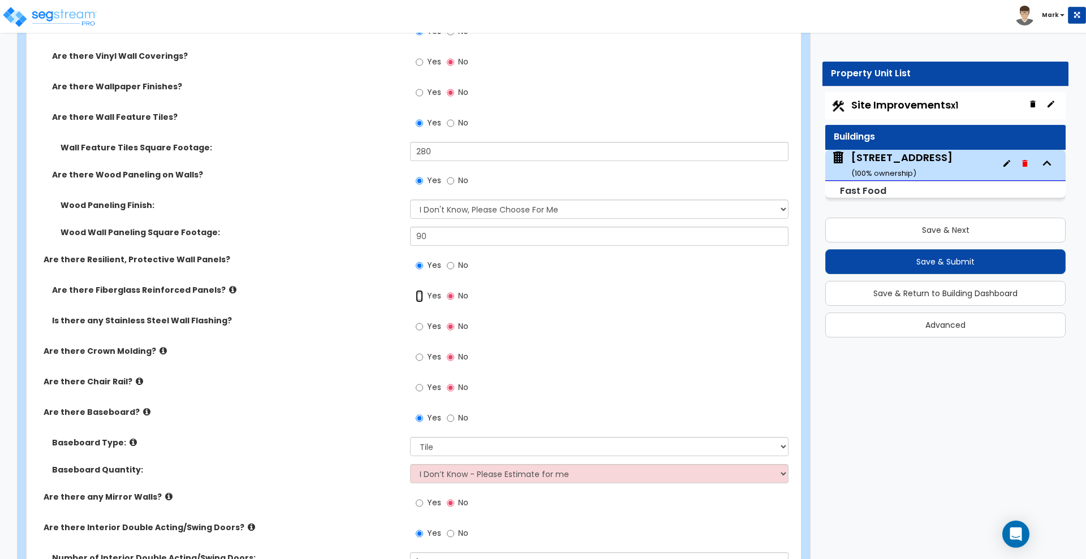
click at [420, 296] on input "Yes" at bounding box center [419, 296] width 7 height 12
radio input "true"
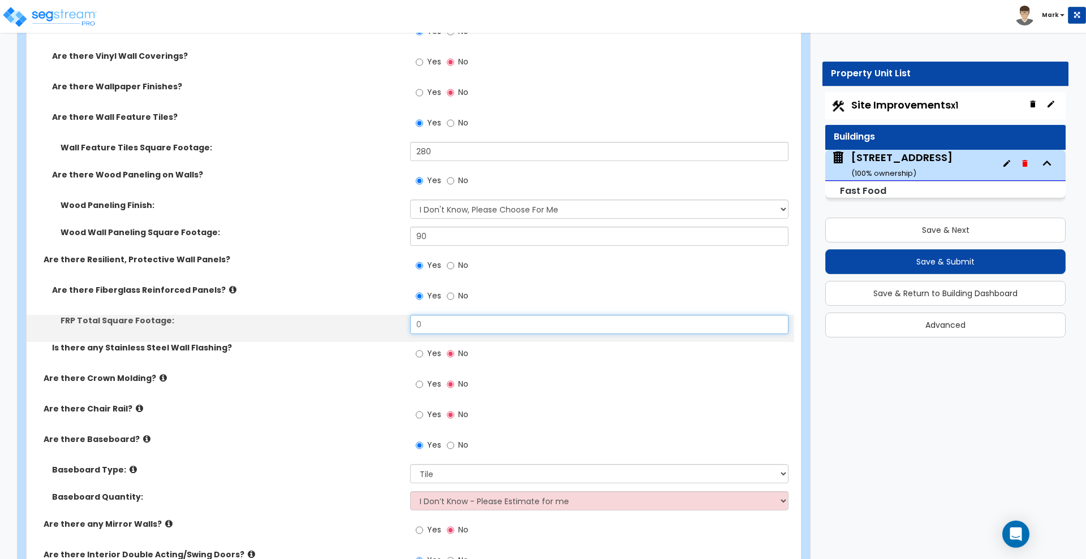
drag, startPoint x: 432, startPoint y: 325, endPoint x: 337, endPoint y: 328, distance: 95.1
click at [342, 328] on div "FRP Total Square Footage: 0" at bounding box center [411, 328] width 768 height 27
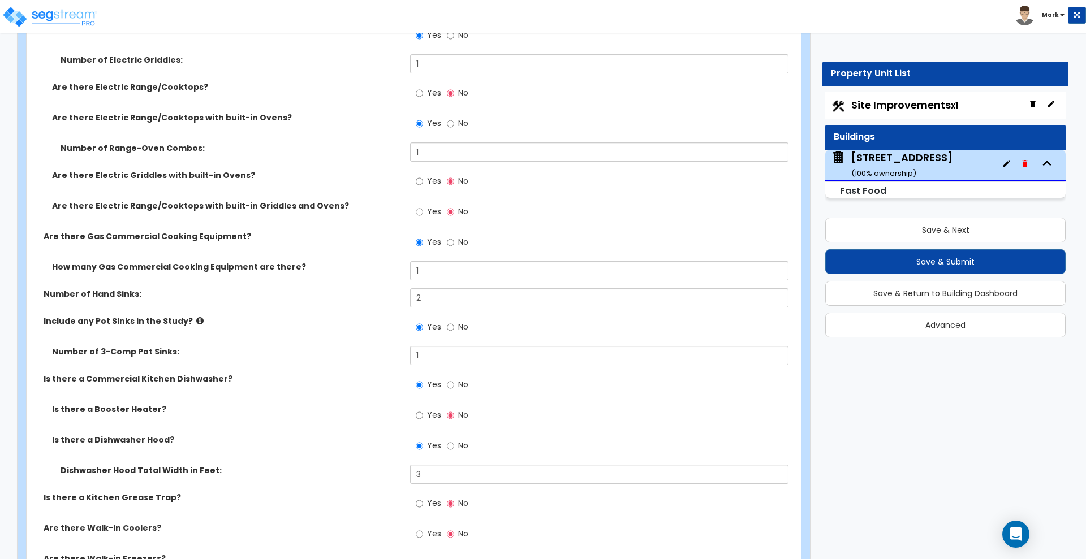
scroll to position [4101, 0]
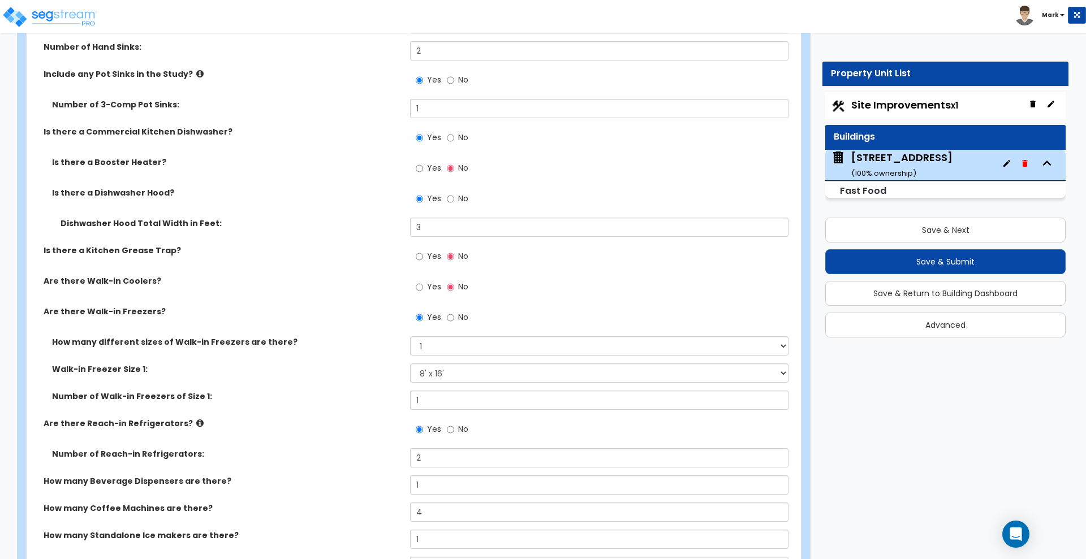
type input "310"
click at [418, 285] on input "Yes" at bounding box center [419, 287] width 7 height 12
radio input "true"
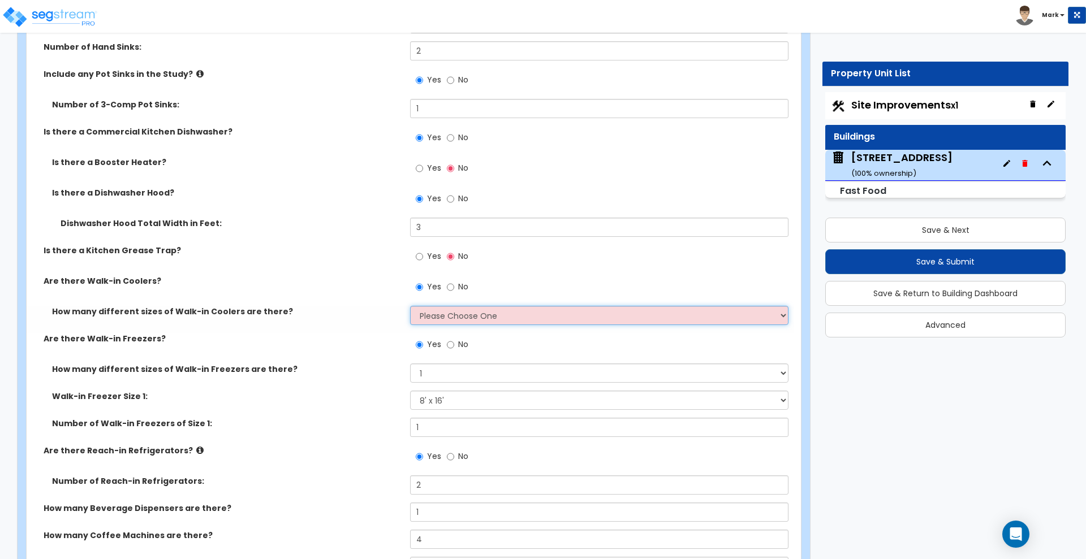
click at [461, 318] on select "Please Choose One 1 2 3 4" at bounding box center [599, 315] width 378 height 19
select select "1"
click at [410, 306] on select "Please Choose One 1 2 3 4" at bounding box center [599, 315] width 378 height 19
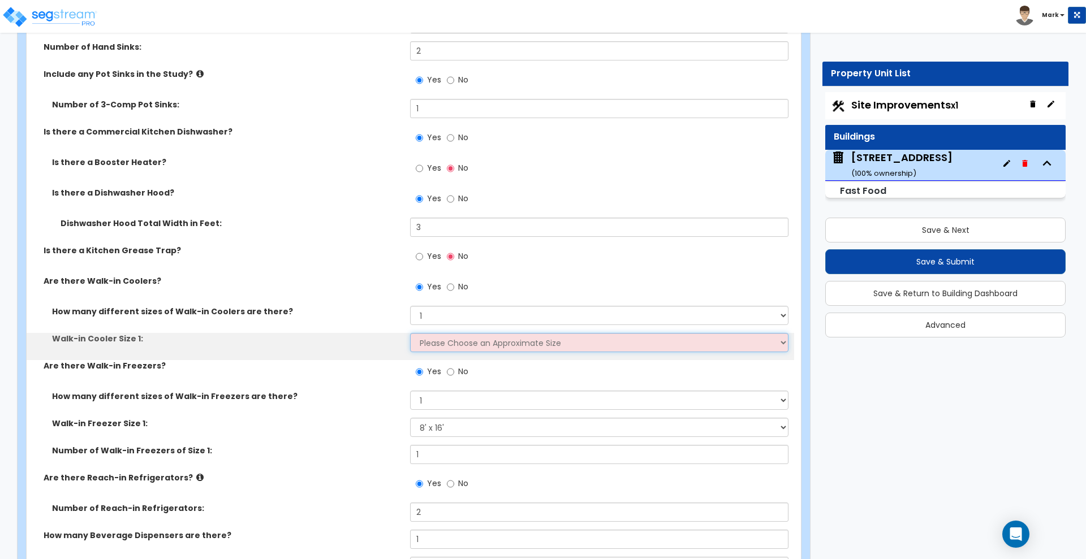
click at [439, 347] on select "Please Choose an Approximate Size 6' x 6' 10' x 6' 12' x 14' 12' x 20' I want t…" at bounding box center [599, 342] width 378 height 19
select select "3"
click at [410, 333] on select "Please Choose an Approximate Size 6' x 6' 10' x 6' 12' x 14' 12' x 20' I want t…" at bounding box center [599, 342] width 378 height 19
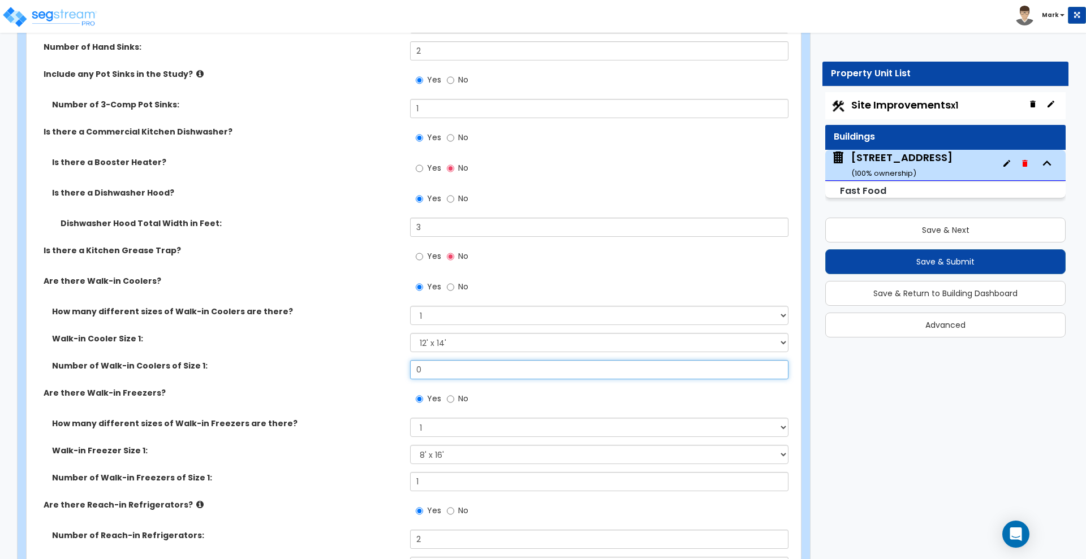
drag, startPoint x: 434, startPoint y: 373, endPoint x: 347, endPoint y: 371, distance: 86.6
click at [347, 371] on div "Number of Walk-in Coolers of Size 1: 0" at bounding box center [411, 373] width 768 height 27
type input "1"
click at [328, 304] on div "Are there Walk-in Coolers? Yes No" at bounding box center [411, 291] width 768 height 31
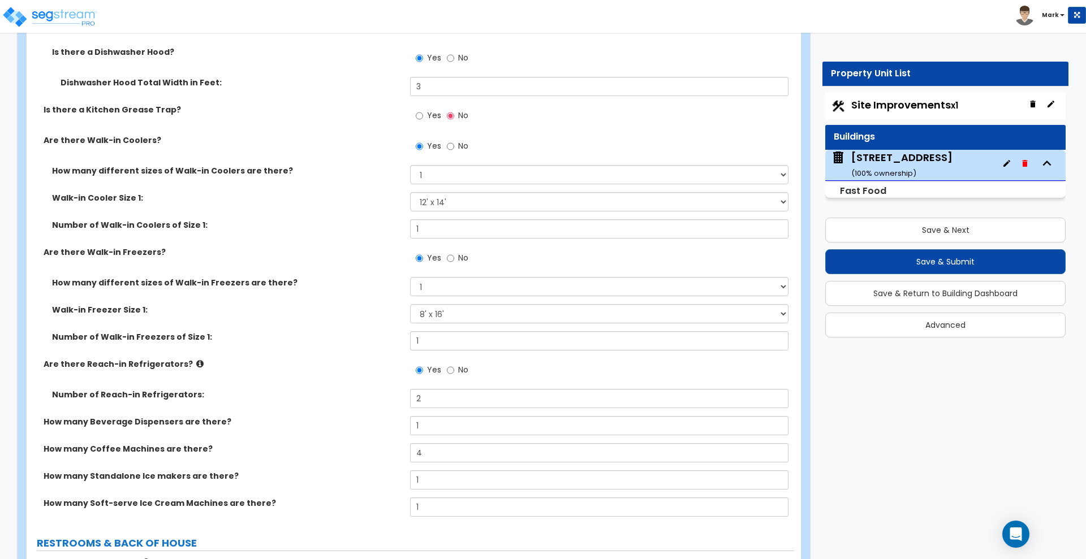
scroll to position [4243, 0]
drag, startPoint x: 419, startPoint y: 397, endPoint x: 367, endPoint y: 397, distance: 51.5
click at [367, 397] on div "Number of Reach-in Refrigerators: 2" at bounding box center [411, 402] width 768 height 27
drag, startPoint x: 429, startPoint y: 388, endPoint x: 383, endPoint y: 394, distance: 46.3
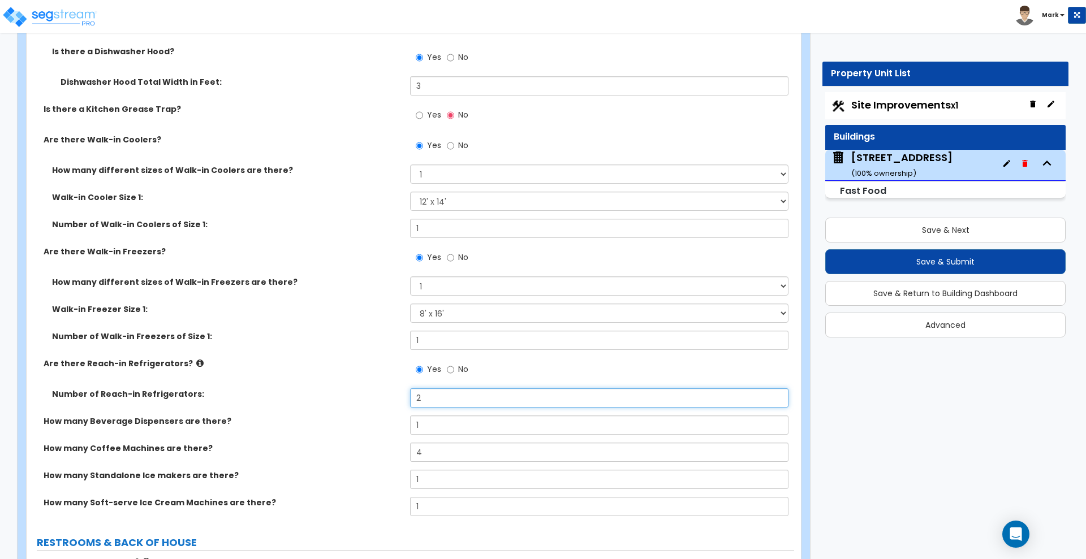
drag, startPoint x: 415, startPoint y: 398, endPoint x: 387, endPoint y: 397, distance: 28.3
click at [387, 397] on div "Number of Reach-in Refrigerators: 2" at bounding box center [411, 402] width 768 height 27
type input "1"
click at [328, 364] on label "Are there Reach-in Refrigerators?" at bounding box center [223, 363] width 358 height 11
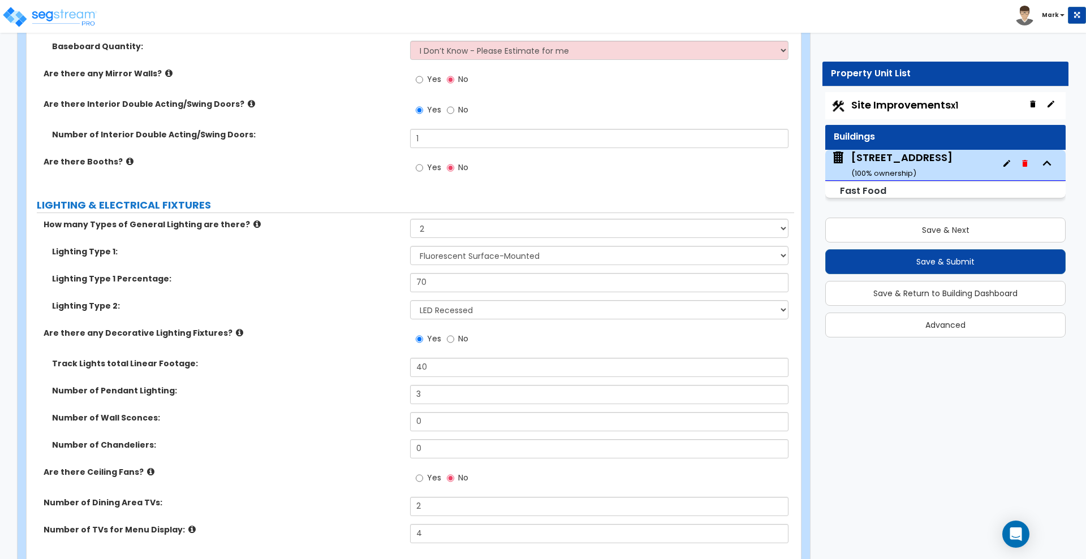
scroll to position [3111, 0]
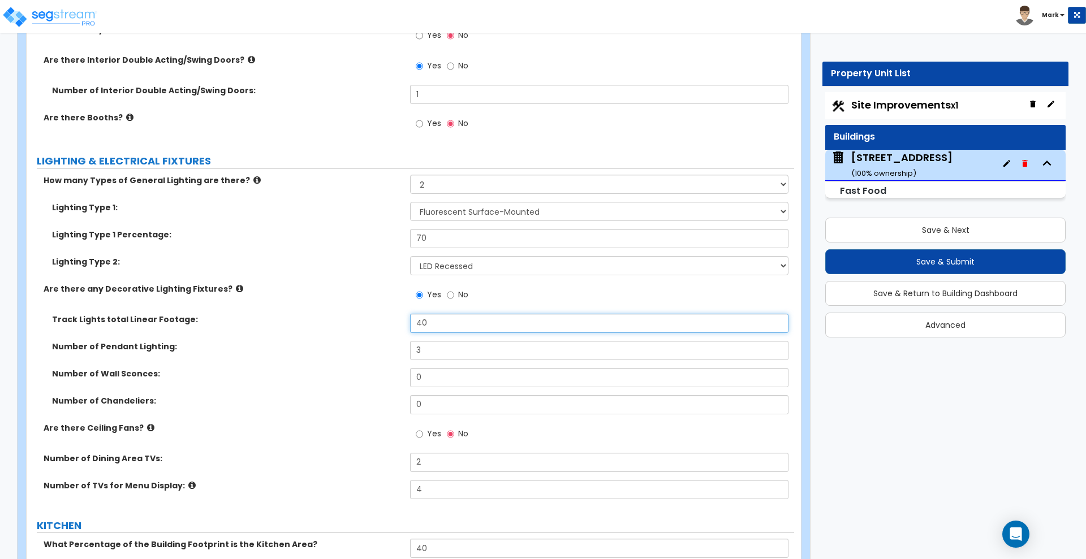
drag, startPoint x: 399, startPoint y: 325, endPoint x: 389, endPoint y: 322, distance: 10.6
click at [389, 326] on div "Track Lights total Linear Footage: 40" at bounding box center [411, 327] width 768 height 27
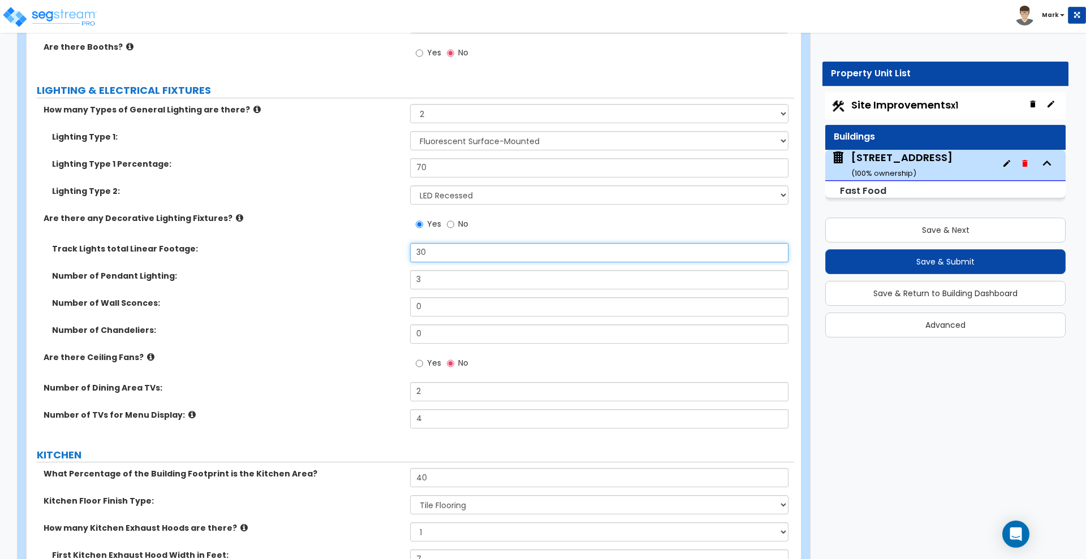
scroll to position [3253, 0]
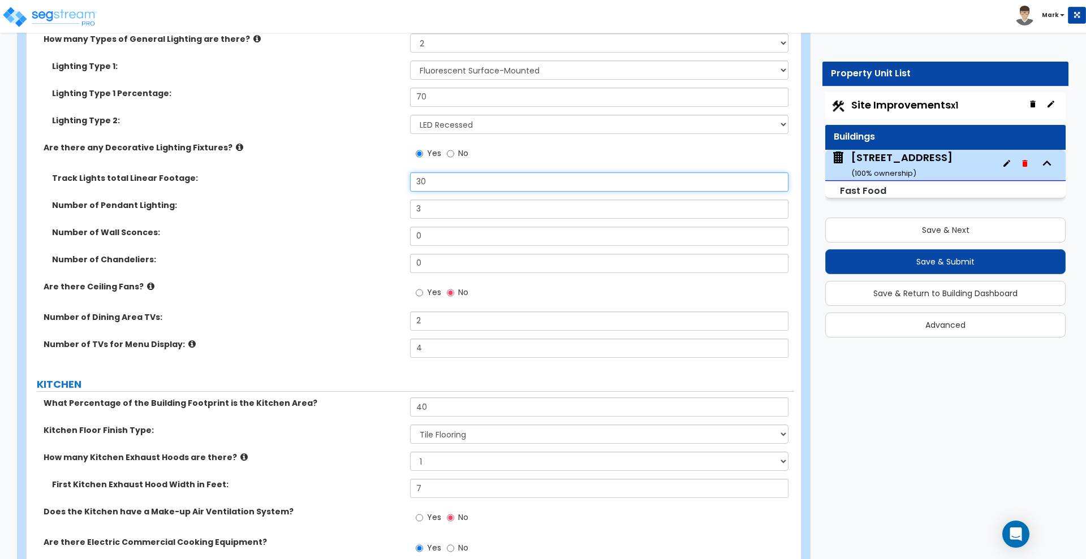
type input "30"
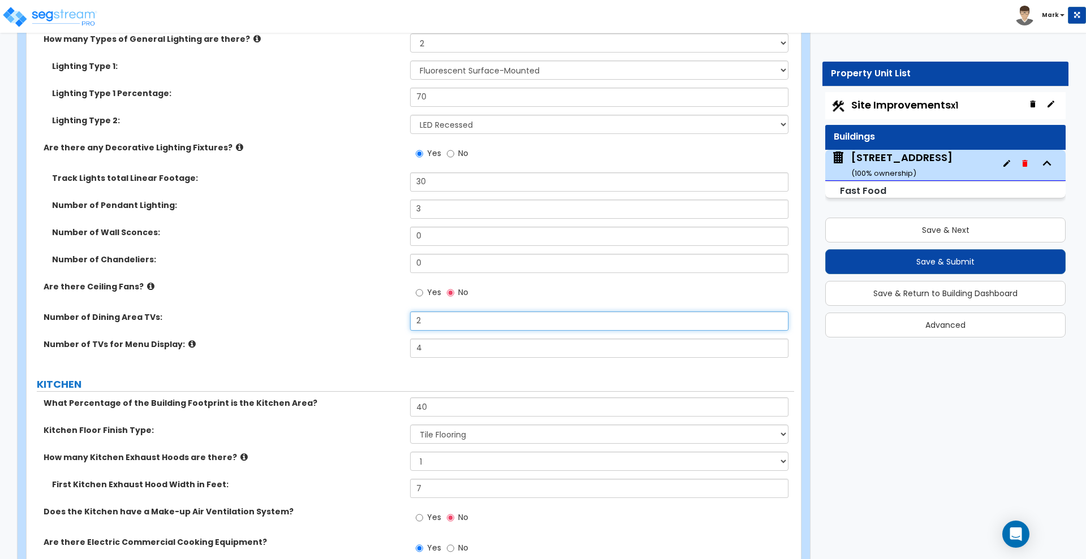
drag, startPoint x: 429, startPoint y: 321, endPoint x: 347, endPoint y: 324, distance: 82.1
click at [347, 324] on div "Number of Dining Area TVs: 2" at bounding box center [411, 325] width 768 height 27
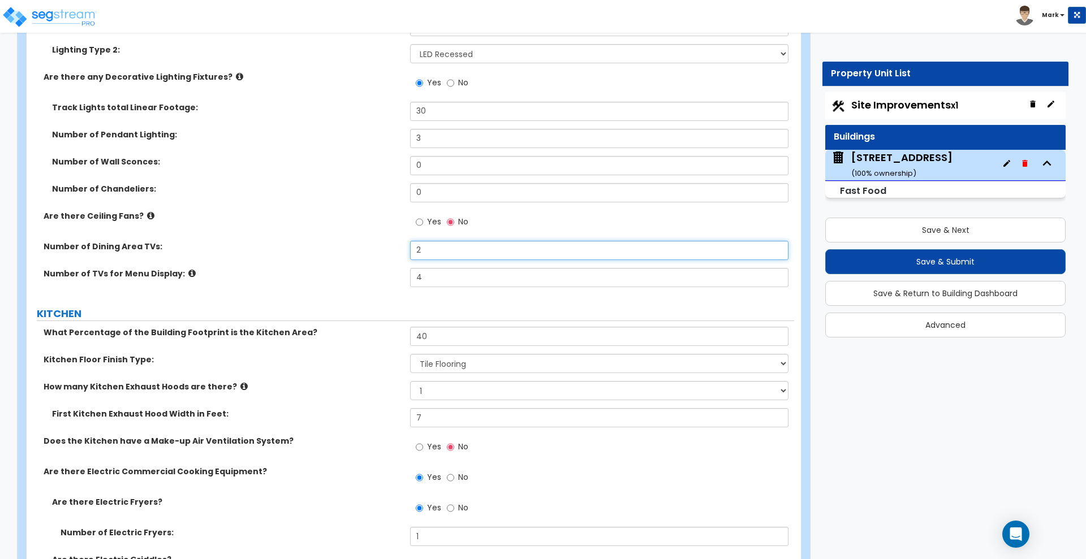
scroll to position [3394, 0]
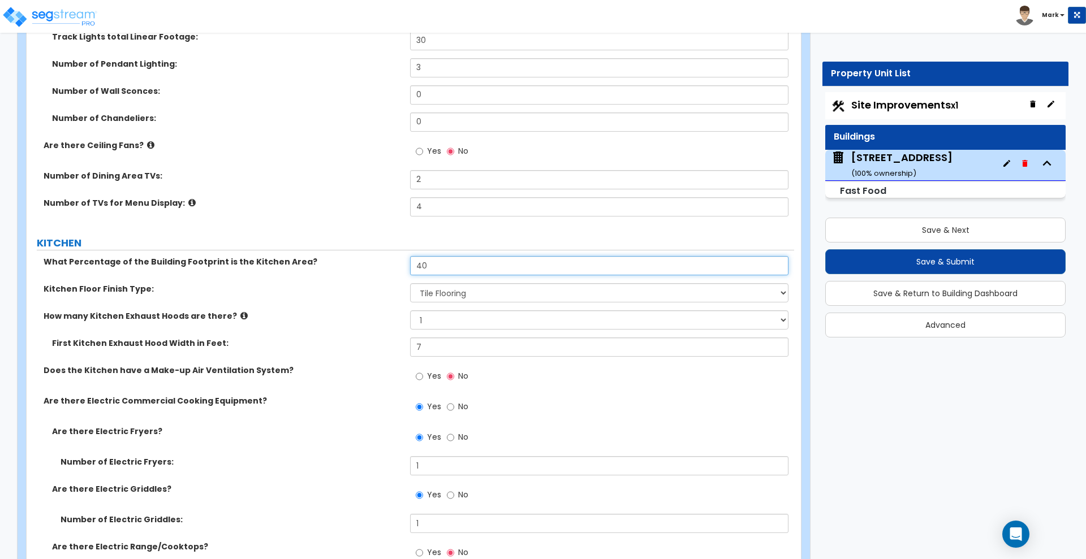
drag, startPoint x: 429, startPoint y: 268, endPoint x: 360, endPoint y: 265, distance: 69.6
click at [360, 265] on div "What Percentage of the Building Footprint is the Kitchen Area? 40" at bounding box center [411, 269] width 768 height 27
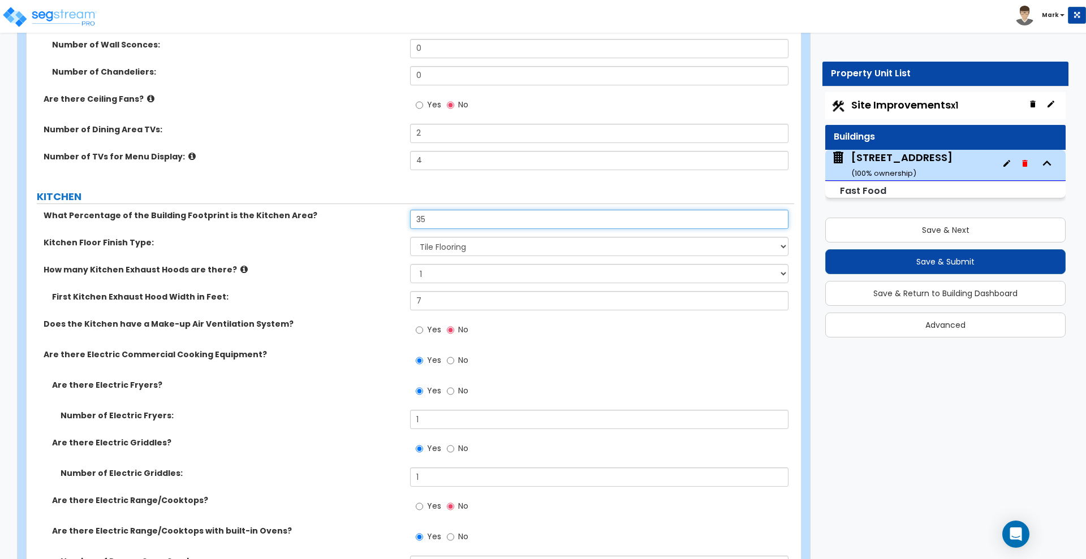
scroll to position [3465, 0]
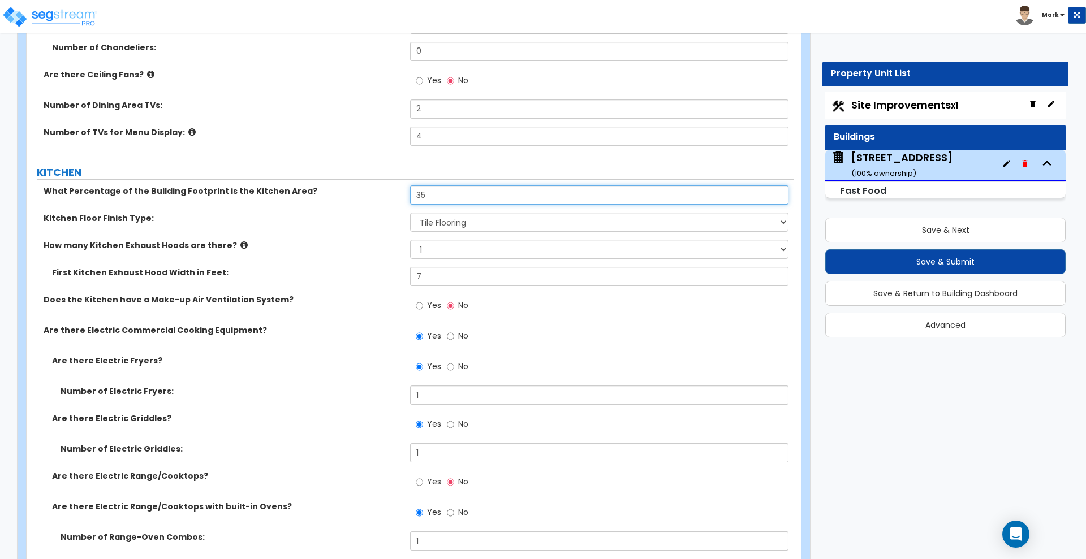
type input "35"
drag, startPoint x: 295, startPoint y: 276, endPoint x: 268, endPoint y: 272, distance: 27.4
click at [277, 276] on div "First Kitchen Exhaust Hood Width in Feet: 7" at bounding box center [411, 280] width 768 height 27
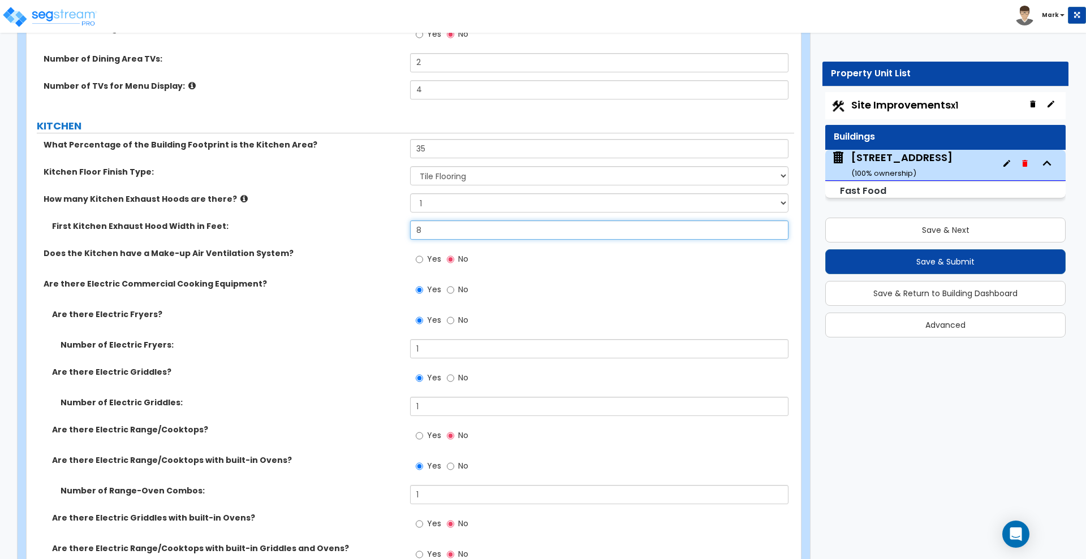
scroll to position [3536, 0]
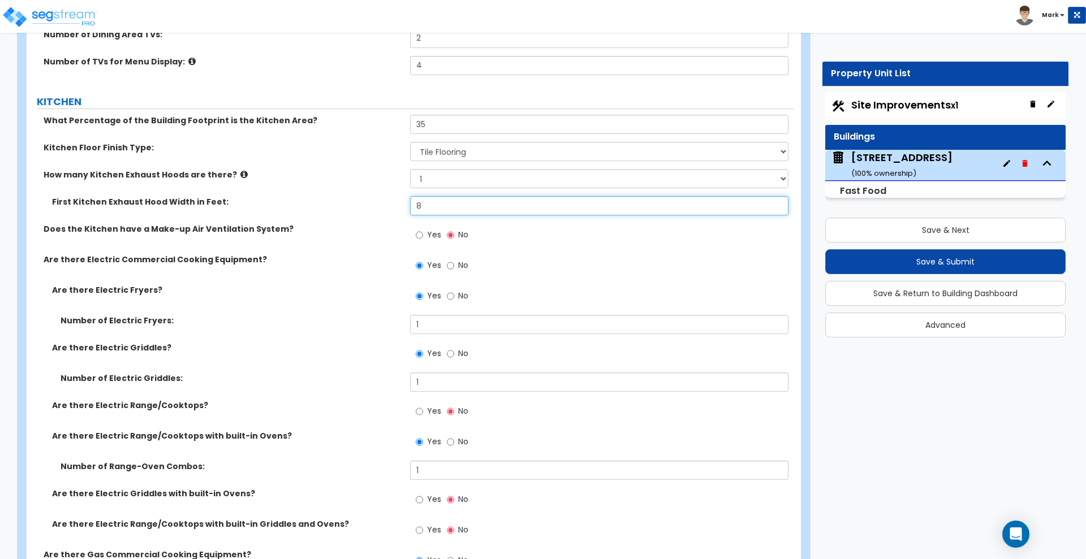
drag, startPoint x: 394, startPoint y: 206, endPoint x: 355, endPoint y: 201, distance: 38.8
click at [356, 201] on div "First Kitchen Exhaust Hood Width in Feet: 8" at bounding box center [411, 209] width 768 height 27
type input "7"
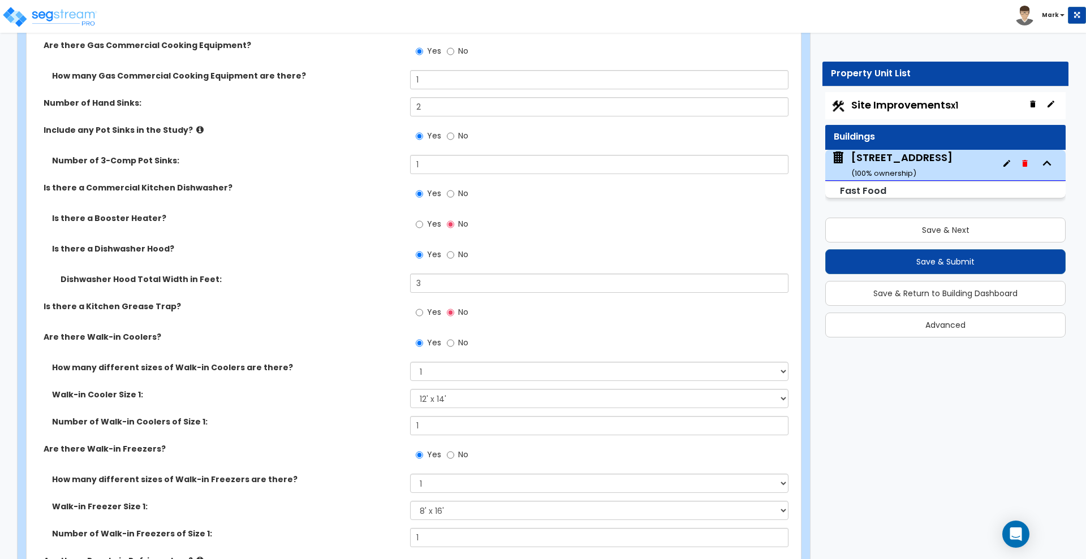
scroll to position [4101, 0]
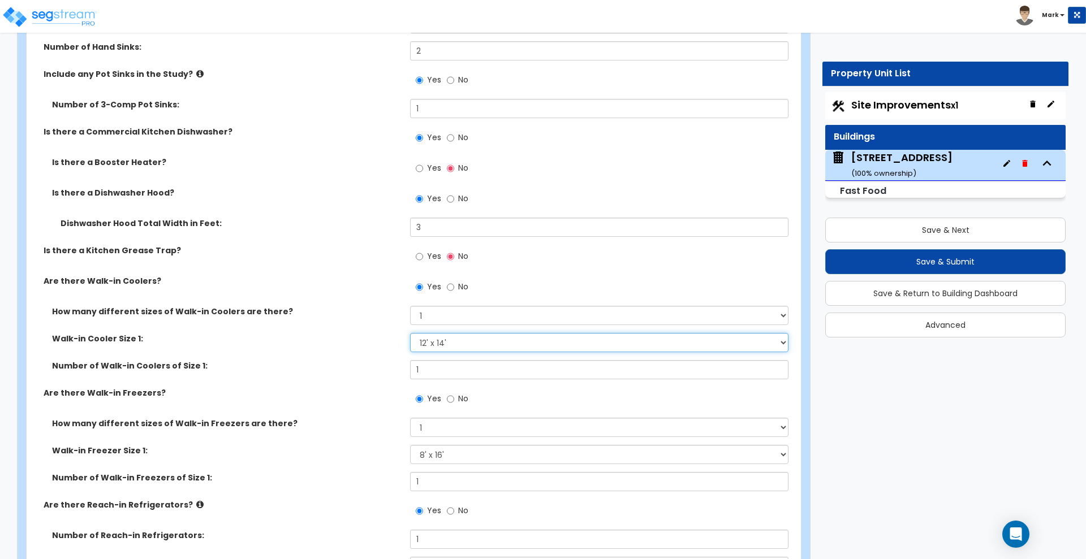
click at [522, 342] on select "Please Choose an Approximate Size 6' x 6' 10' x 6' 12' x 14' 12' x 20' I want t…" at bounding box center [599, 342] width 378 height 19
click at [520, 342] on select "Please Choose an Approximate Size 6' x 6' 10' x 6' 12' x 14' 12' x 20' I want t…" at bounding box center [599, 342] width 378 height 19
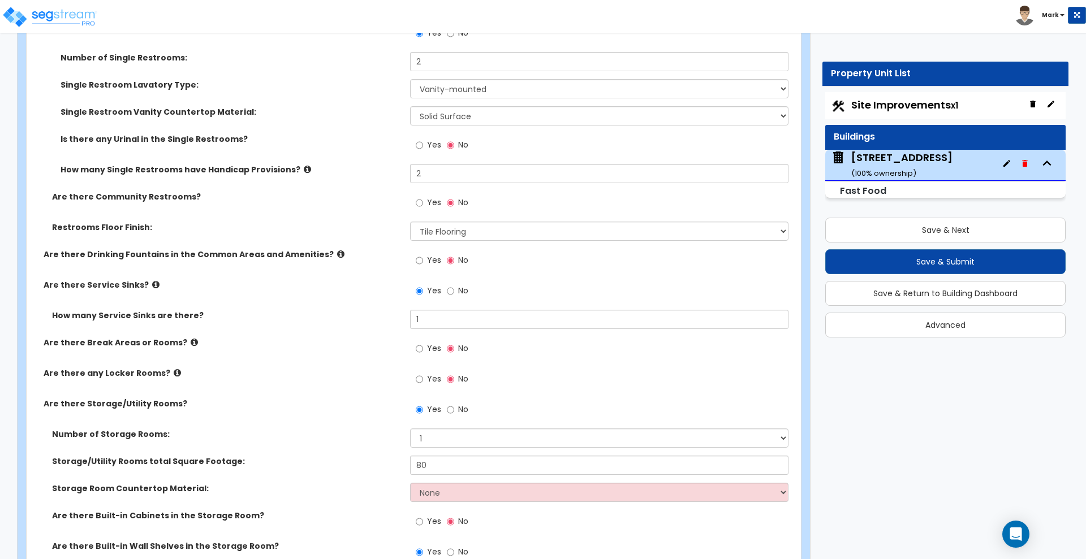
scroll to position [4879, 0]
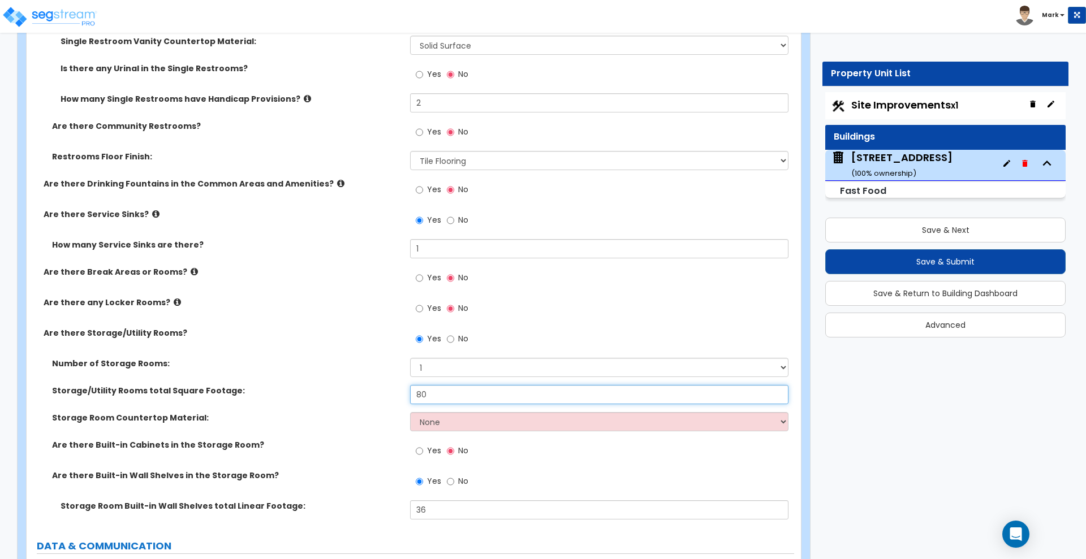
drag, startPoint x: 435, startPoint y: 394, endPoint x: 395, endPoint y: 392, distance: 40.2
click at [395, 392] on div "Storage/Utility Rooms total Square Footage: 80" at bounding box center [411, 398] width 768 height 27
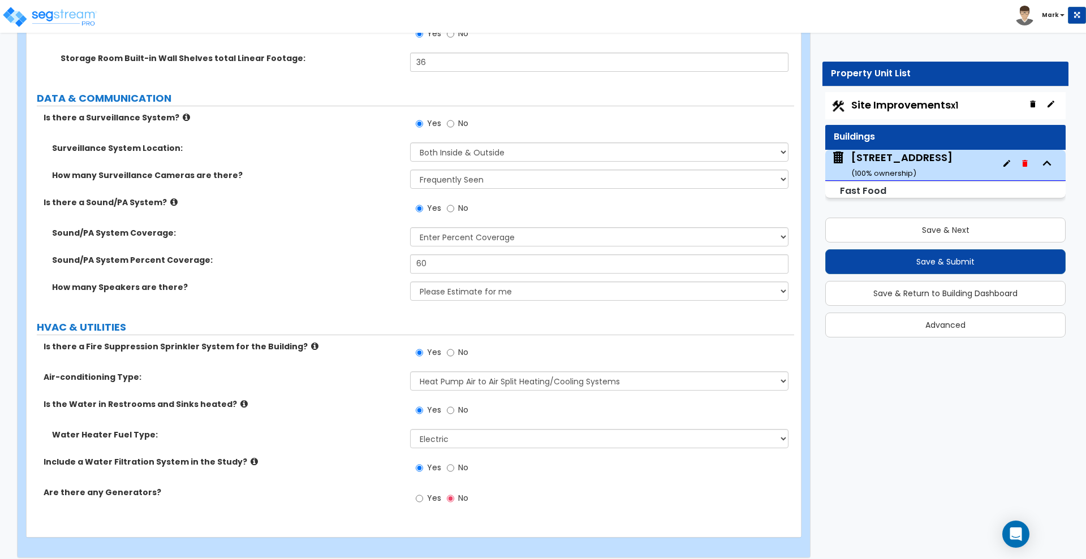
scroll to position [5338, 0]
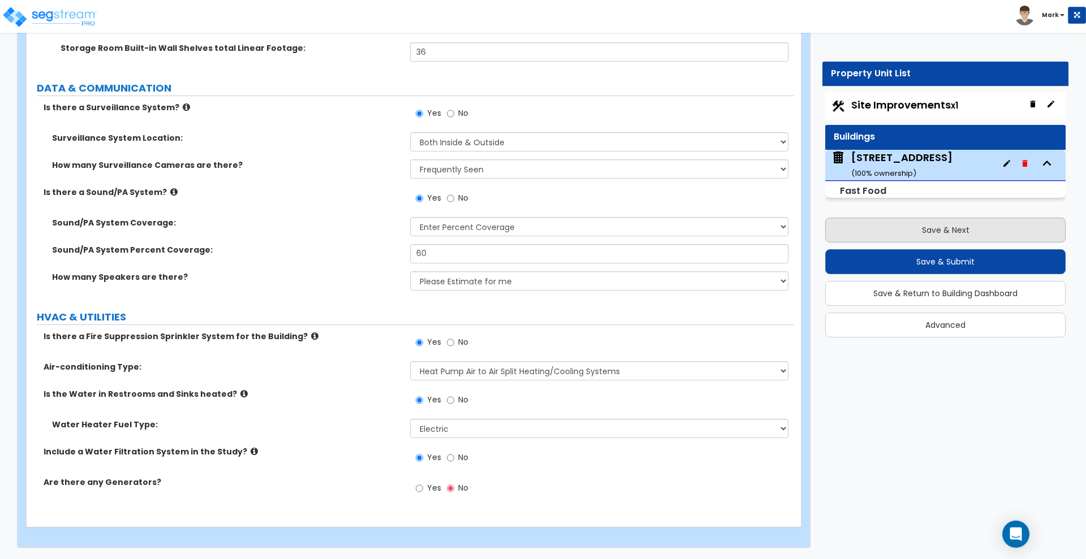
type input "120"
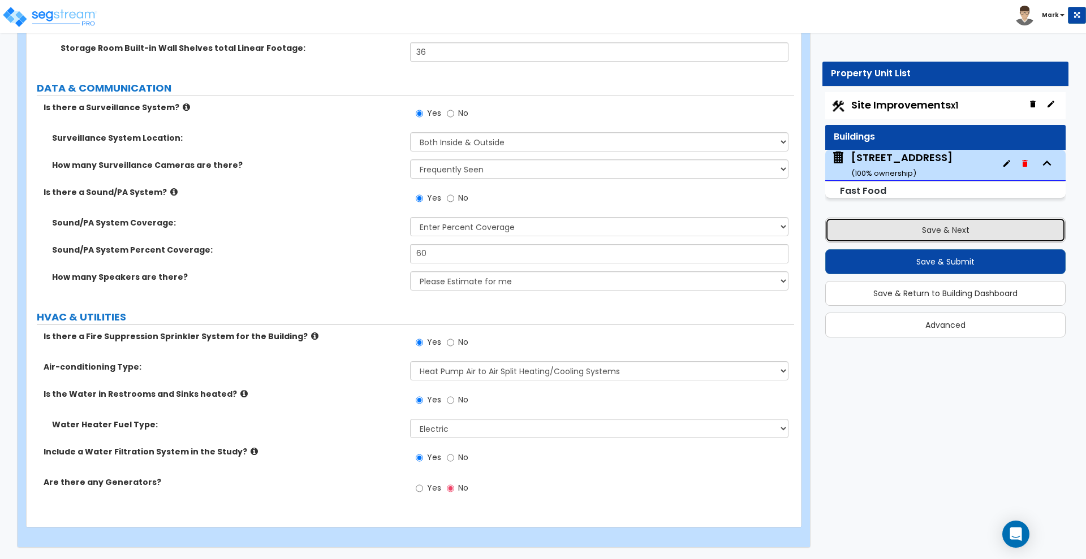
click at [892, 228] on button "Save & Next" at bounding box center [945, 230] width 240 height 25
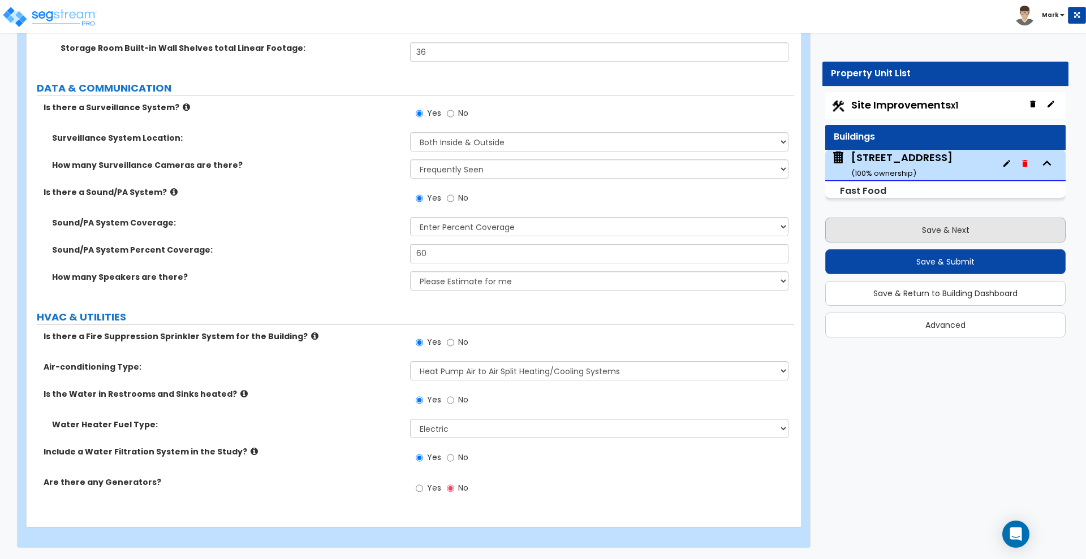
select select "2"
select select "1"
select select "2"
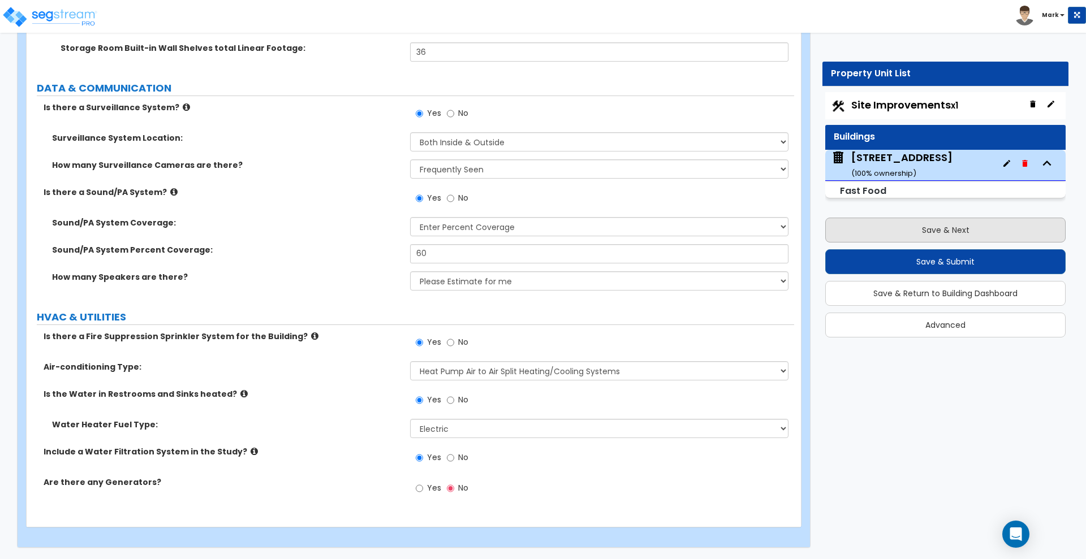
select select "2"
select select "1"
select select "2"
select select "1"
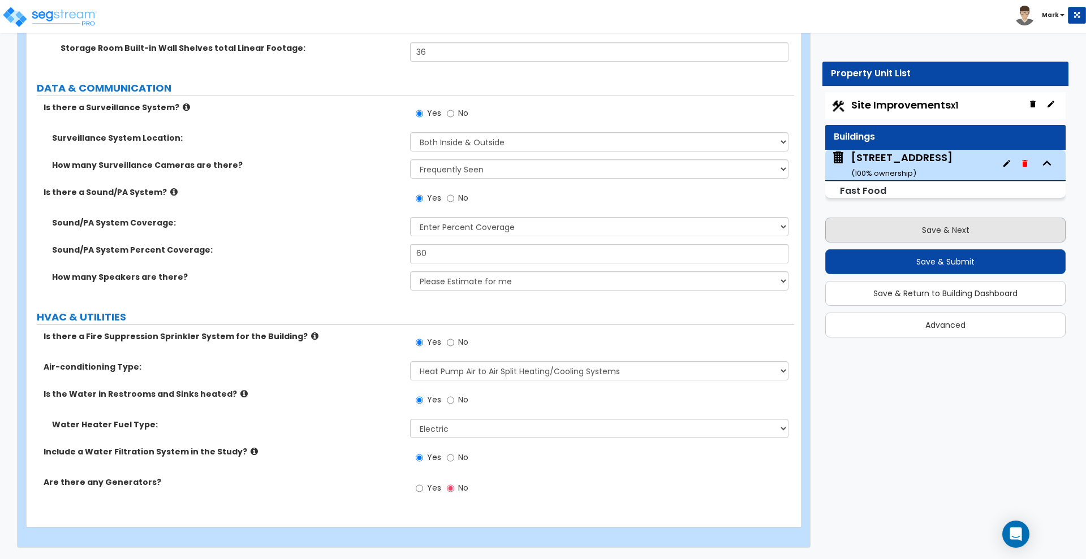
select select "2"
select select "4"
select select "1"
select select "11"
select select "2"
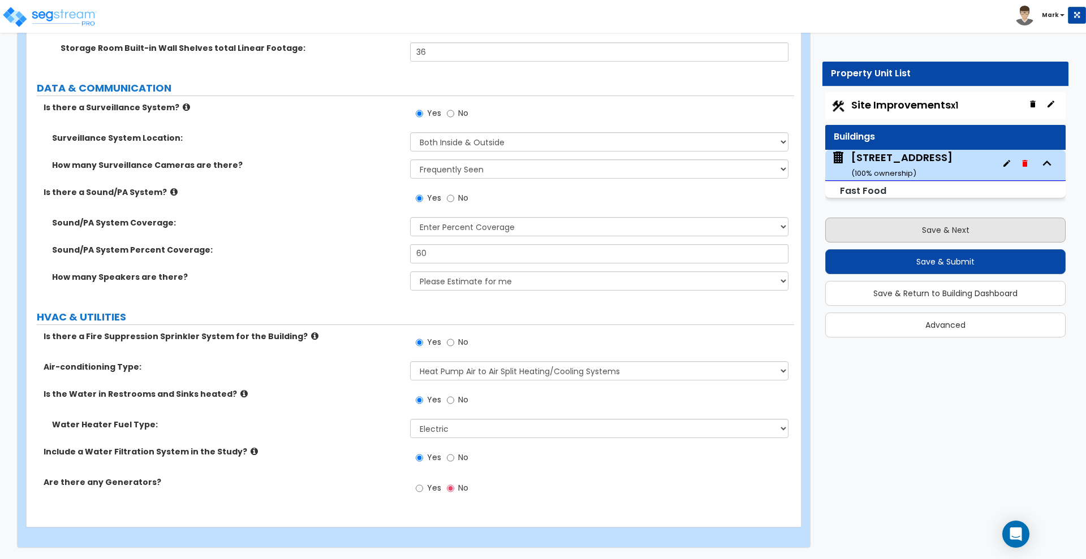
select select "4"
select select "6"
select select "1"
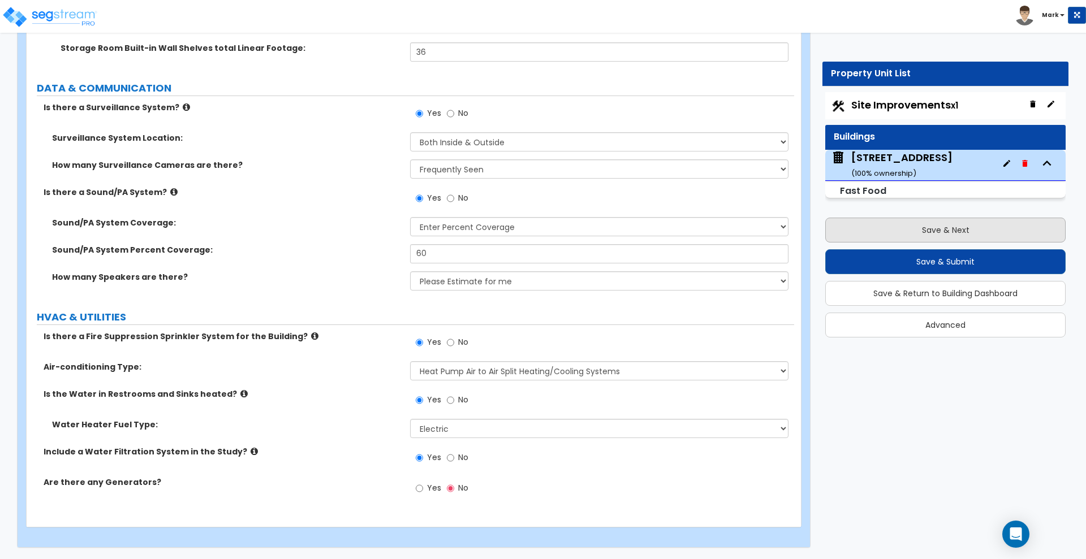
select select "1"
select select "4"
select select "2"
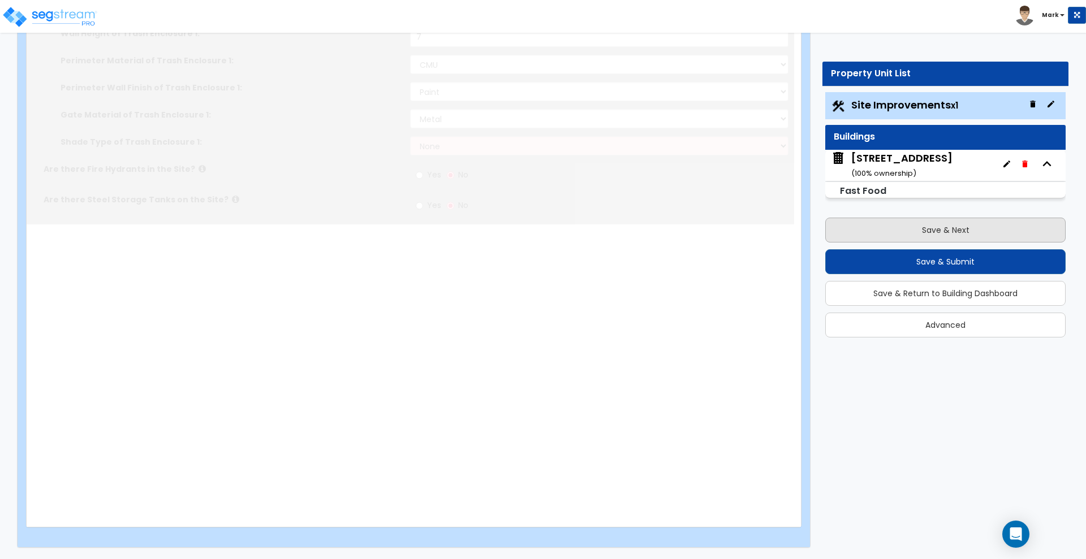
scroll to position [0, 0]
